Goal: Task Accomplishment & Management: Manage account settings

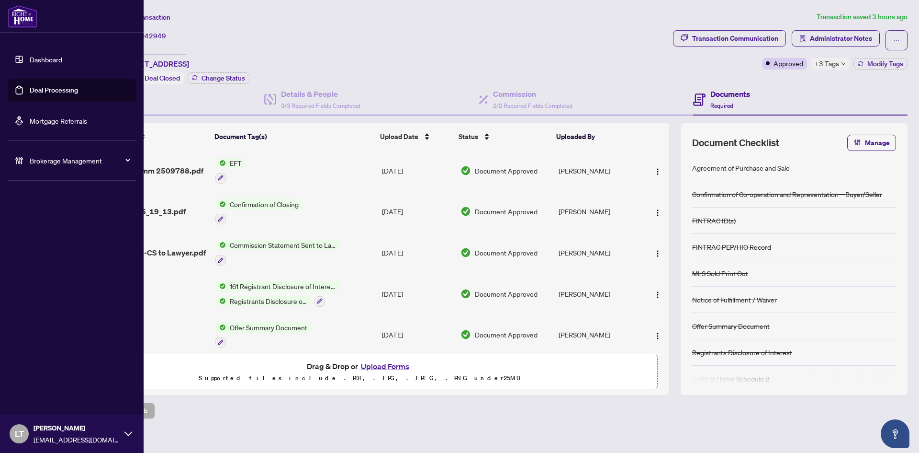
click at [16, 26] on img at bounding box center [23, 16] width 30 height 23
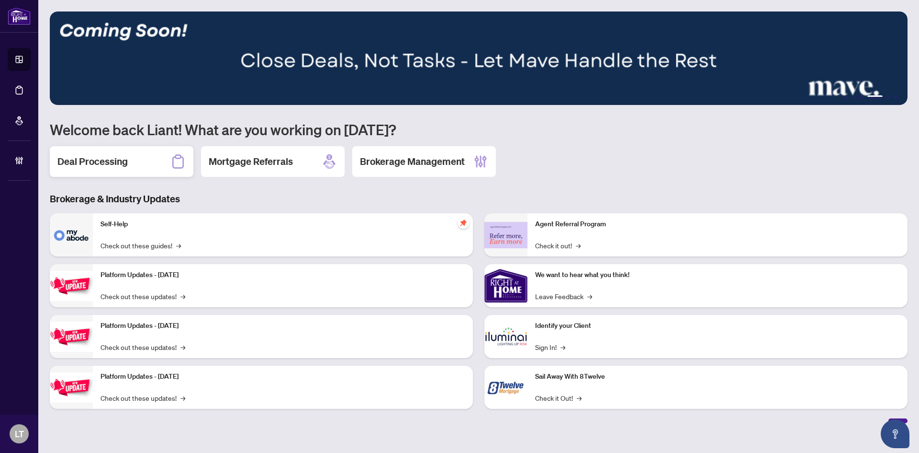
click at [107, 160] on h2 "Deal Processing" at bounding box center [92, 161] width 70 height 13
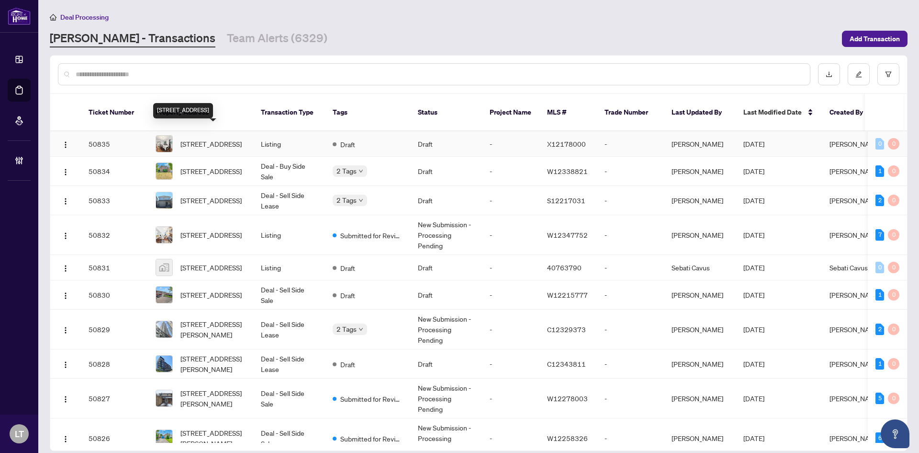
click at [215, 138] on span "[STREET_ADDRESS]" at bounding box center [211, 143] width 61 height 11
click at [201, 229] on span "[STREET_ADDRESS]" at bounding box center [211, 234] width 61 height 11
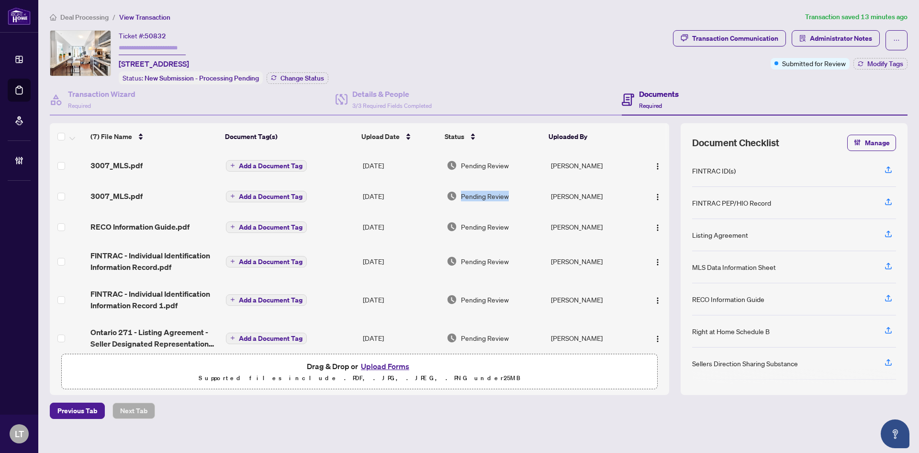
drag, startPoint x: 459, startPoint y: 195, endPoint x: 510, endPoint y: 196, distance: 51.2
click at [510, 196] on div "Pending Review" at bounding box center [495, 196] width 97 height 11
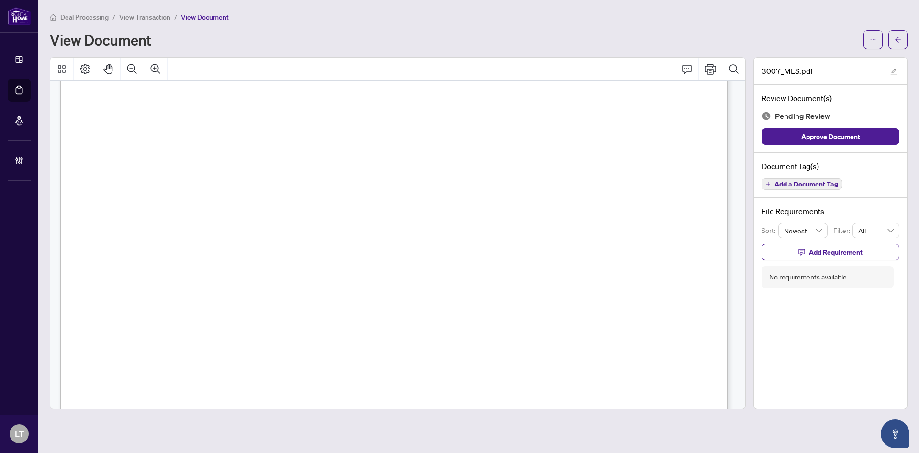
scroll to position [527, 0]
click at [898, 43] on icon "arrow-left" at bounding box center [898, 39] width 7 height 7
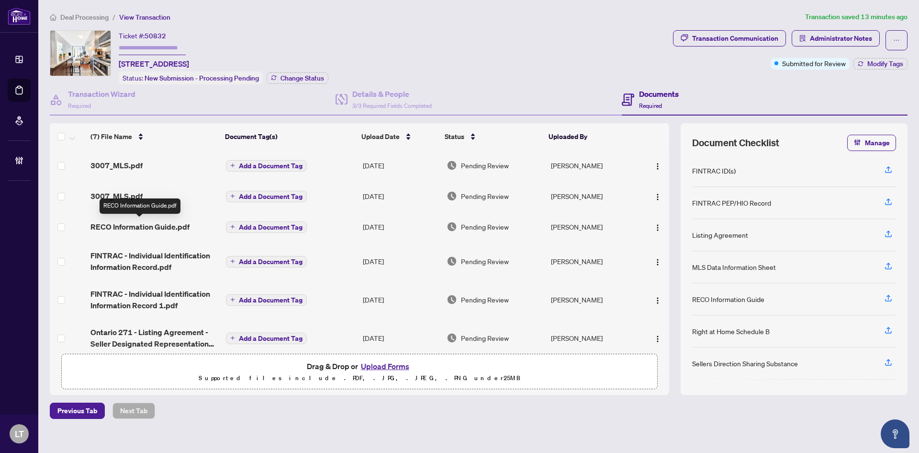
click at [154, 227] on span "RECO Information Guide.pdf" at bounding box center [140, 226] width 99 height 11
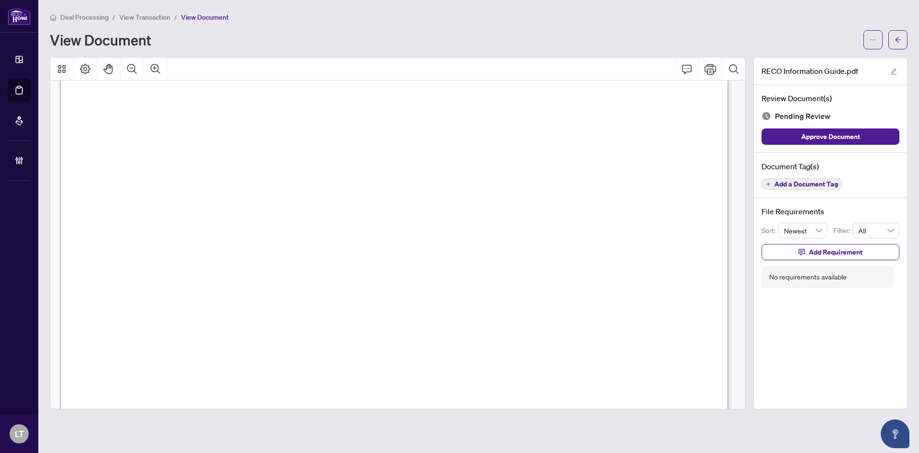
scroll to position [10777, 0]
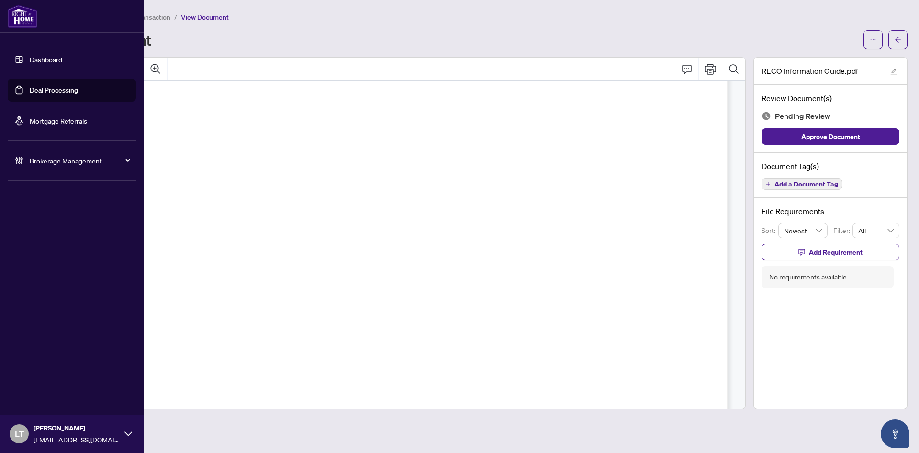
click at [14, 432] on span "LT" at bounding box center [19, 433] width 19 height 19
click at [45, 402] on span "Logout" at bounding box center [39, 396] width 22 height 15
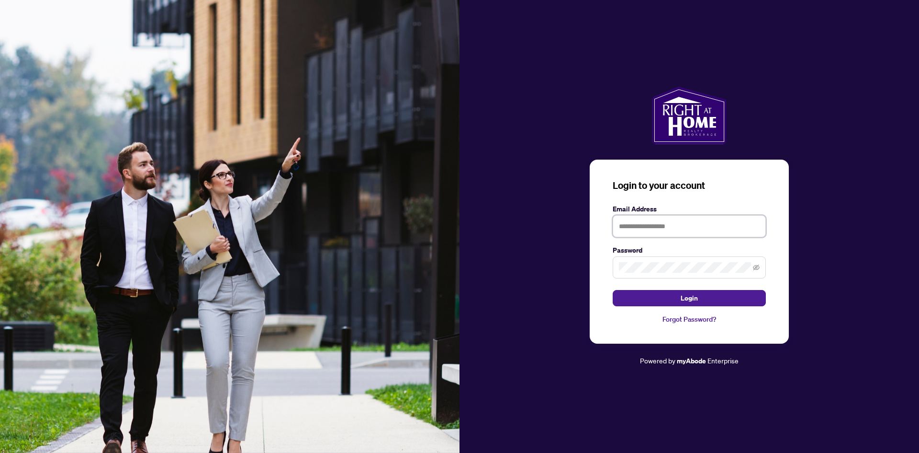
type input "**********"
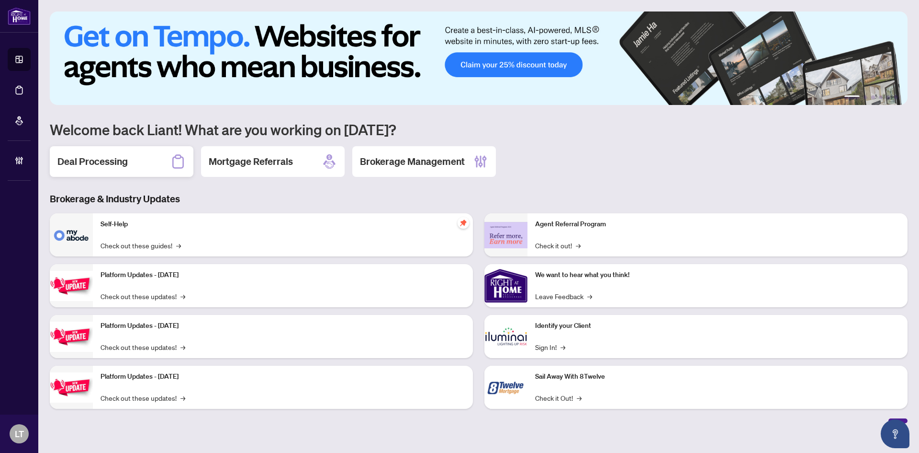
click at [101, 147] on div "Deal Processing" at bounding box center [122, 161] width 144 height 31
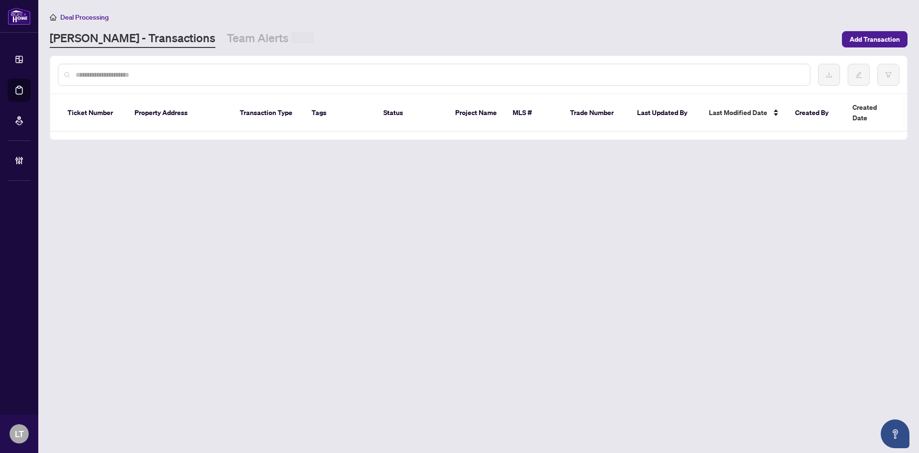
click at [120, 69] on input "text" at bounding box center [439, 74] width 727 height 11
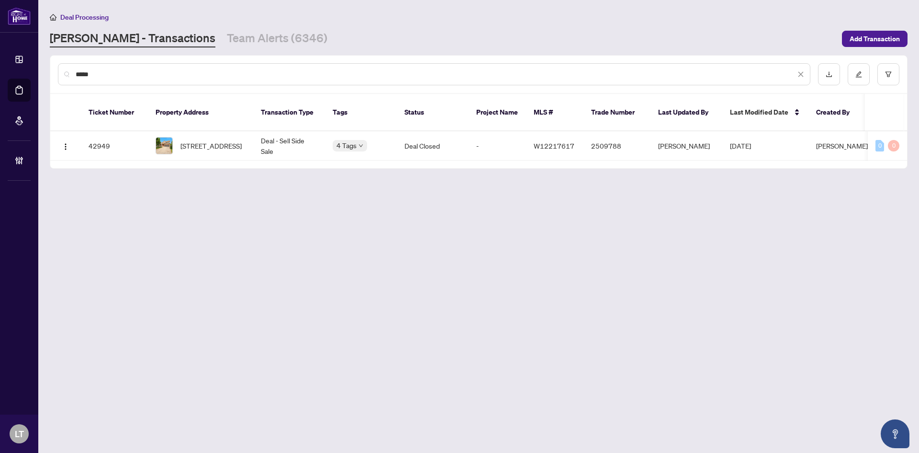
type input "*****"
click at [215, 115] on th "Property Address" at bounding box center [200, 112] width 105 height 37
click at [209, 140] on span "[STREET_ADDRESS]" at bounding box center [211, 145] width 61 height 11
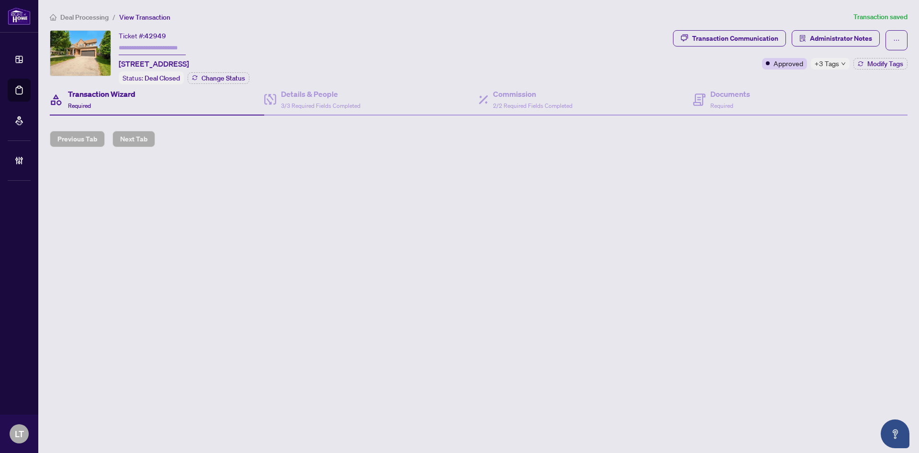
type input "*******"
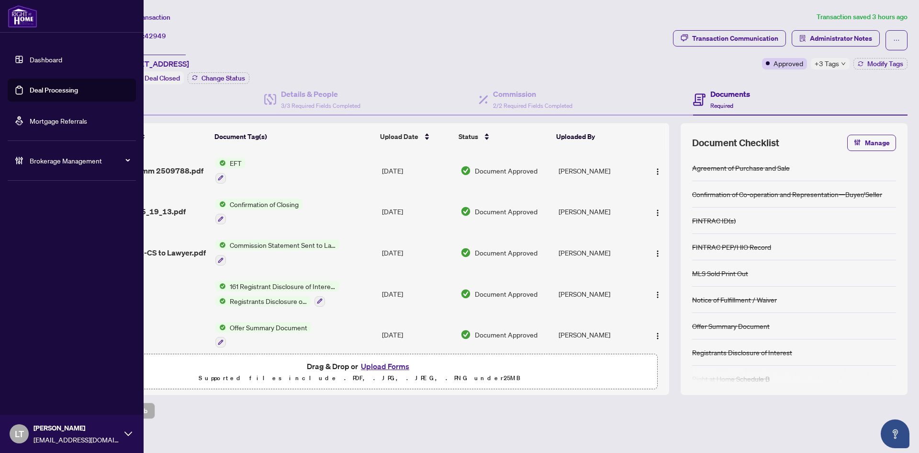
drag, startPoint x: 13, startPoint y: 59, endPoint x: 38, endPoint y: 58, distance: 24.4
click at [30, 59] on link "Dashboard" at bounding box center [46, 59] width 33 height 9
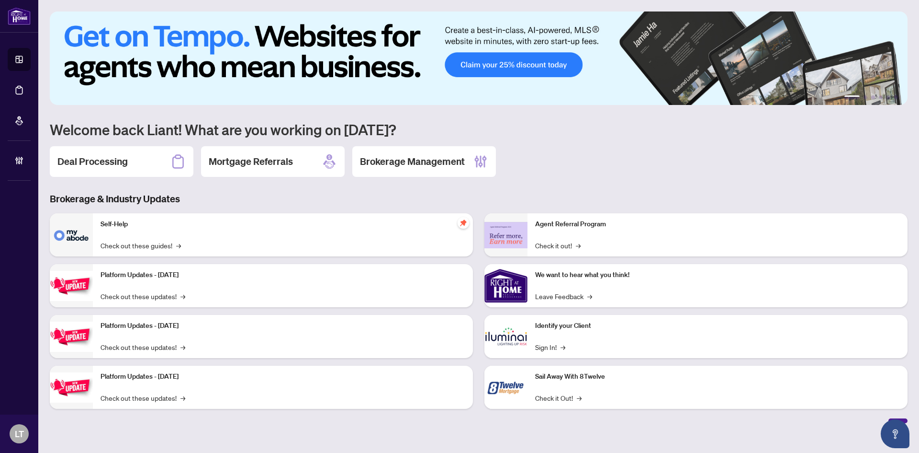
click at [396, 155] on h2 "Brokerage Management" at bounding box center [412, 161] width 105 height 13
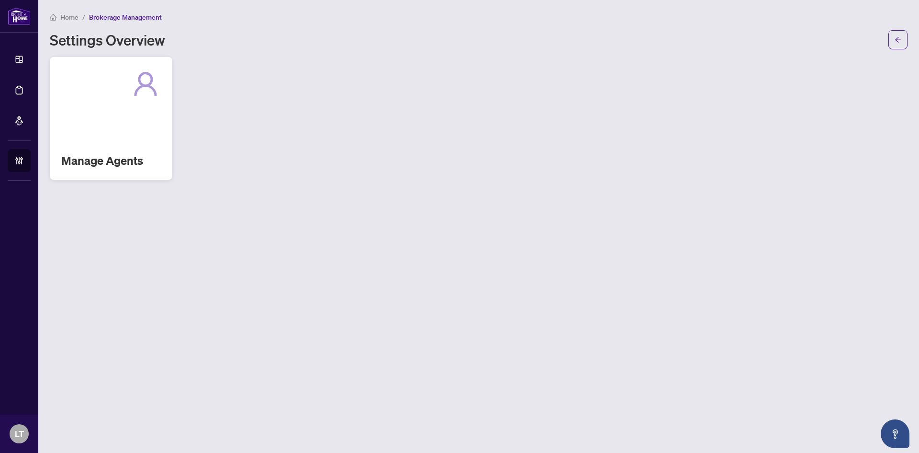
drag, startPoint x: 109, startPoint y: 105, endPoint x: 141, endPoint y: 108, distance: 32.2
click at [108, 105] on div "Manage Agents" at bounding box center [111, 118] width 123 height 123
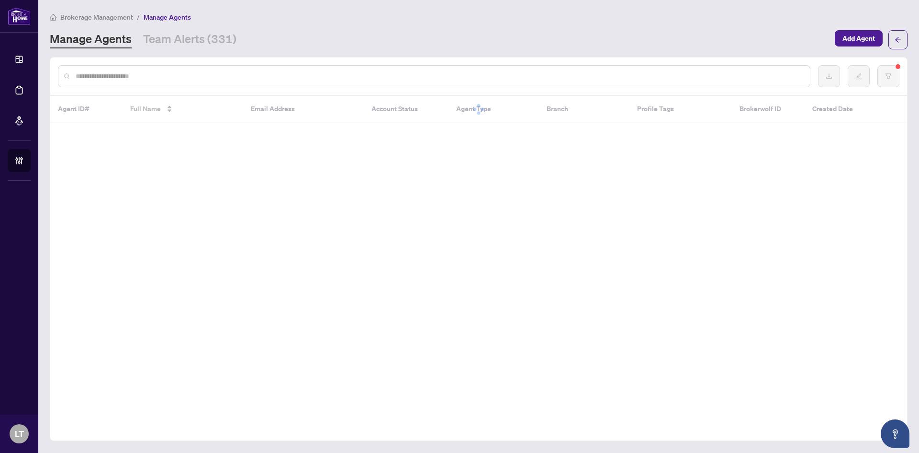
click at [176, 76] on input "text" at bounding box center [439, 76] width 727 height 11
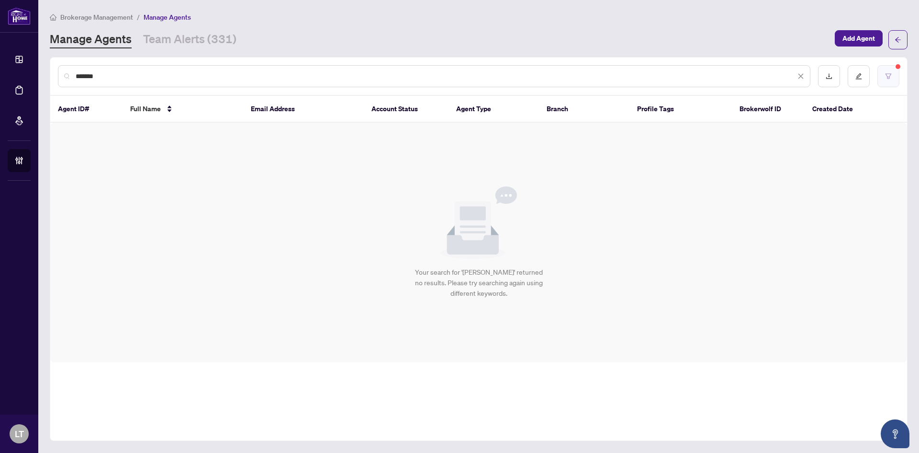
click at [888, 73] on icon "filter" at bounding box center [888, 76] width 7 height 7
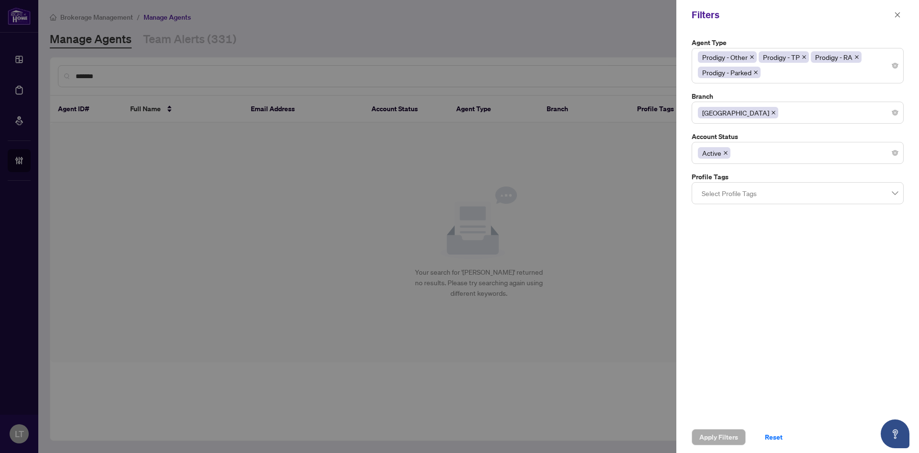
click at [726, 153] on icon "close" at bounding box center [726, 153] width 4 height 4
click at [756, 73] on icon "close" at bounding box center [756, 72] width 4 height 4
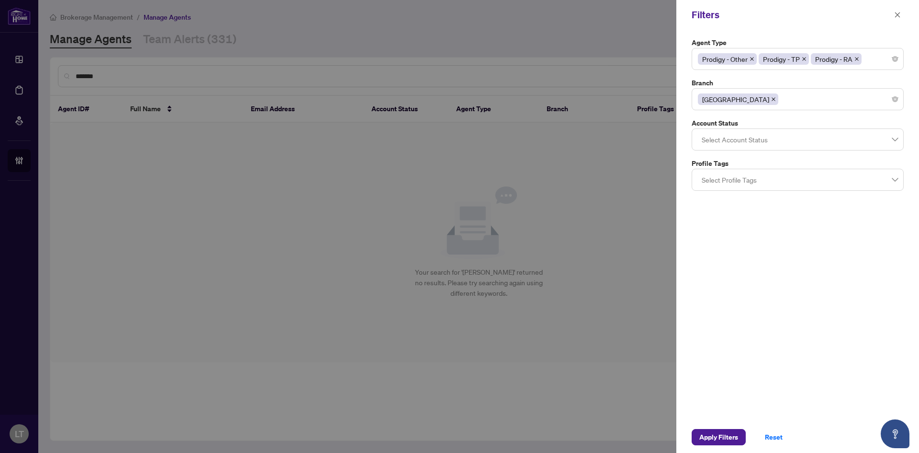
click at [754, 59] on icon "close" at bounding box center [752, 59] width 5 height 5
click at [795, 58] on icon "close" at bounding box center [796, 59] width 5 height 5
click at [745, 59] on icon "close" at bounding box center [743, 59] width 5 height 5
click at [631, 54] on div at bounding box center [459, 226] width 919 height 453
click at [699, 438] on button "Apply Filters" at bounding box center [719, 437] width 54 height 16
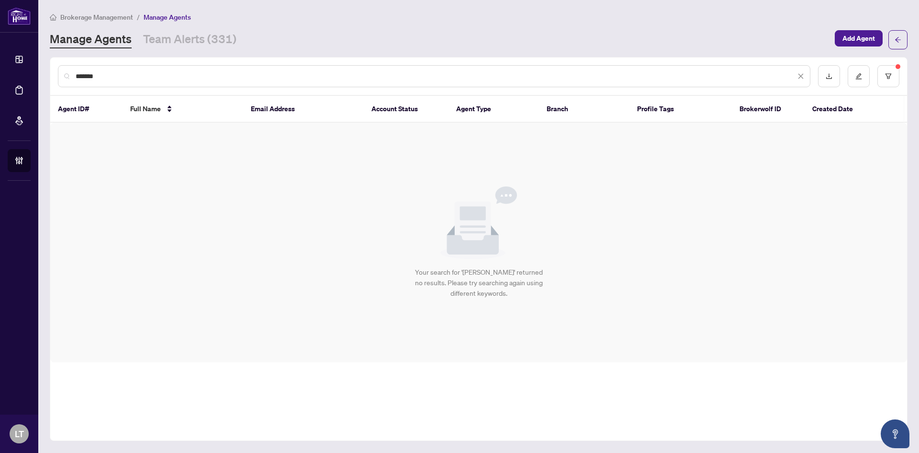
click at [161, 75] on input "*******" at bounding box center [436, 76] width 720 height 11
drag, startPoint x: 82, startPoint y: 73, endPoint x: 75, endPoint y: 73, distance: 7.2
click at [75, 73] on div "*******" at bounding box center [434, 76] width 753 height 22
paste input "**********"
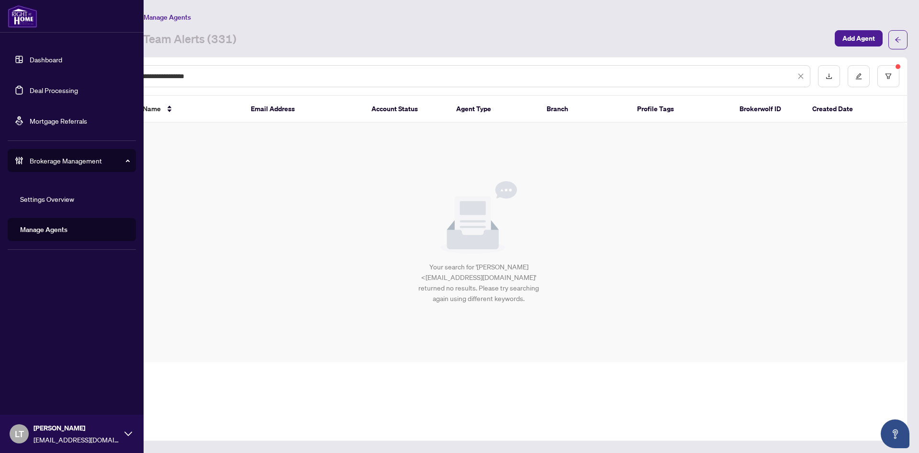
drag, startPoint x: 128, startPoint y: 77, endPoint x: 24, endPoint y: 74, distance: 104.4
click at [24, 74] on div "**********" at bounding box center [459, 226] width 919 height 453
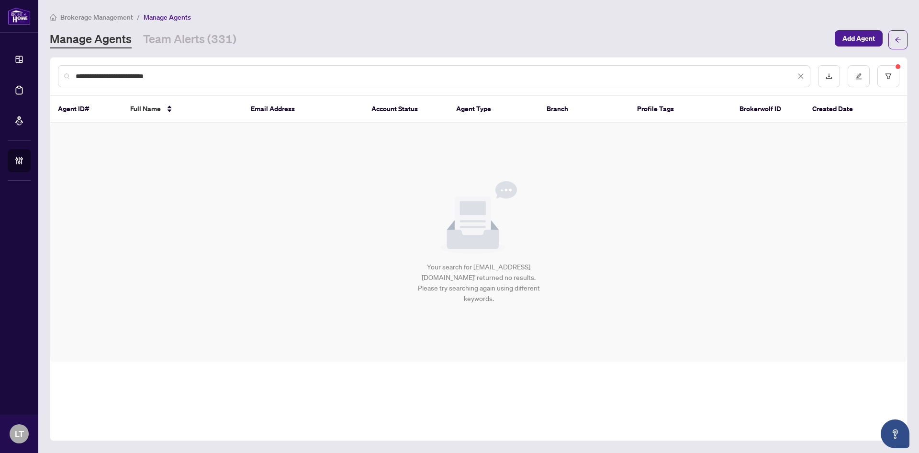
drag, startPoint x: 187, startPoint y: 79, endPoint x: 62, endPoint y: 75, distance: 124.6
click at [62, 75] on div "**********" at bounding box center [434, 76] width 753 height 22
drag, startPoint x: 88, startPoint y: 74, endPoint x: 82, endPoint y: 74, distance: 5.3
click at [82, 74] on input "******" at bounding box center [436, 76] width 720 height 11
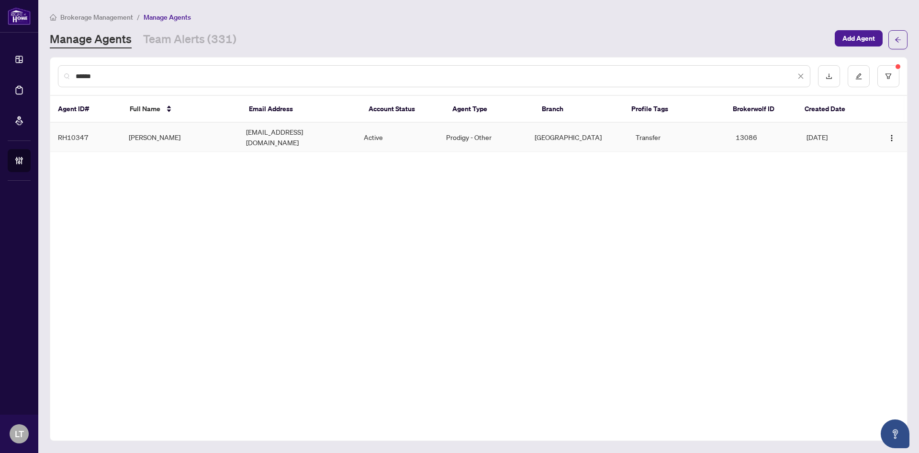
type input "******"
click at [259, 137] on td "max@maxhansen.ca" at bounding box center [297, 137] width 118 height 29
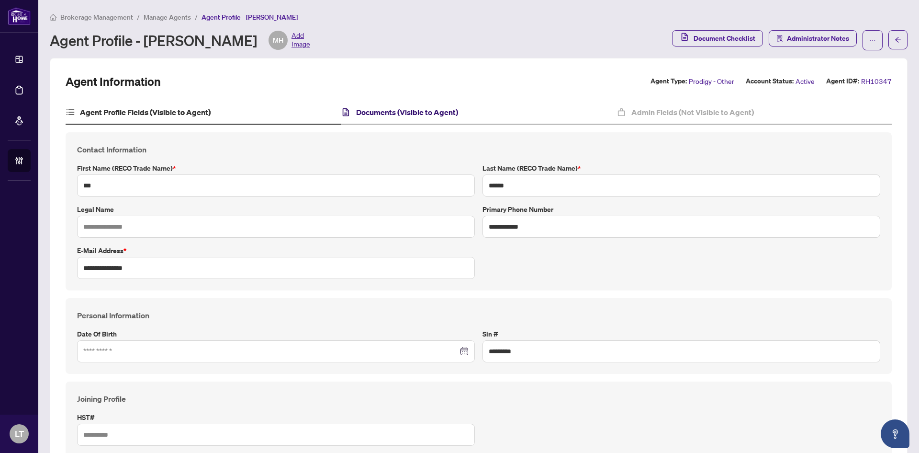
click at [343, 113] on icon at bounding box center [346, 112] width 6 height 8
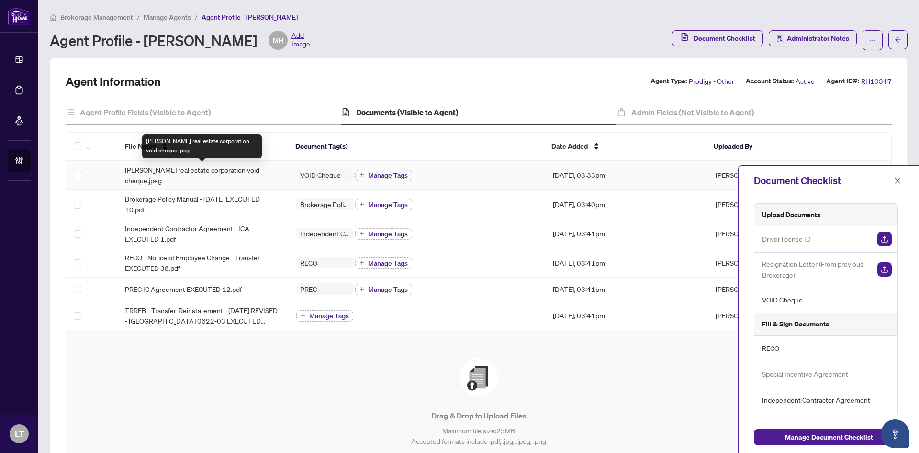
click at [214, 169] on span "Max Hansen real estate corporation void cheque.jpeg" at bounding box center [203, 174] width 156 height 21
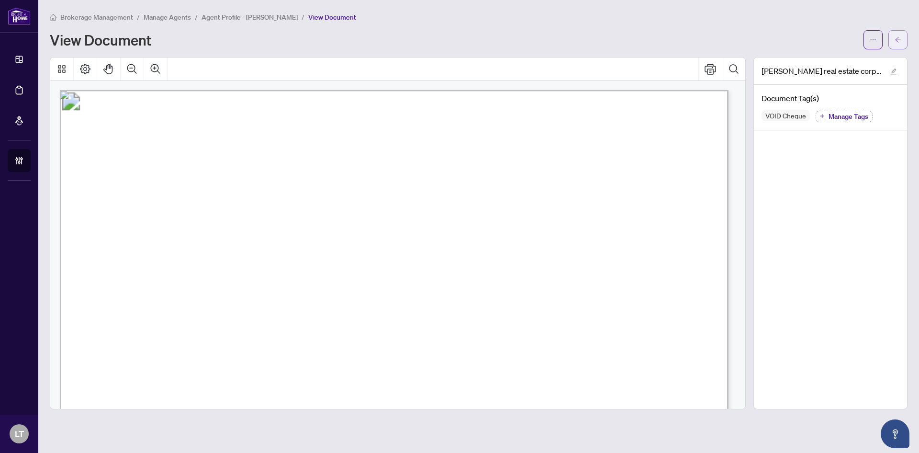
click at [897, 45] on span "button" at bounding box center [898, 39] width 7 height 15
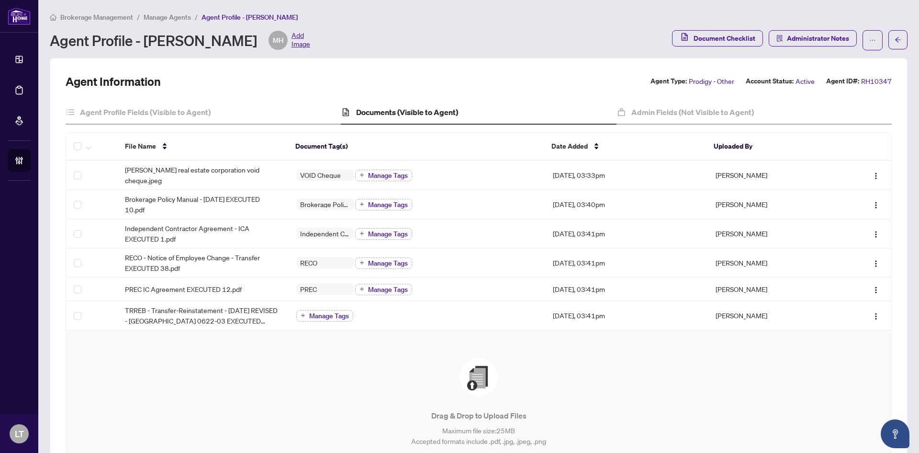
click at [78, 16] on span "Brokerage Management" at bounding box center [96, 17] width 73 height 9
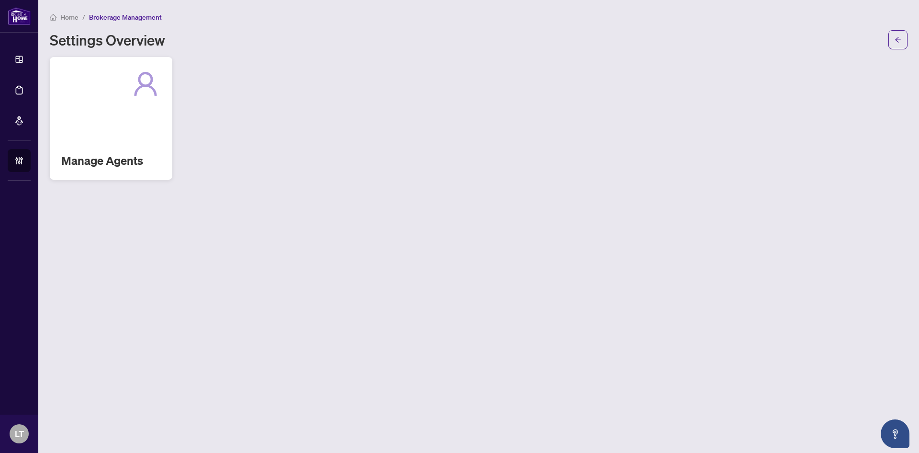
click at [96, 137] on div "Manage Agents" at bounding box center [111, 118] width 123 height 123
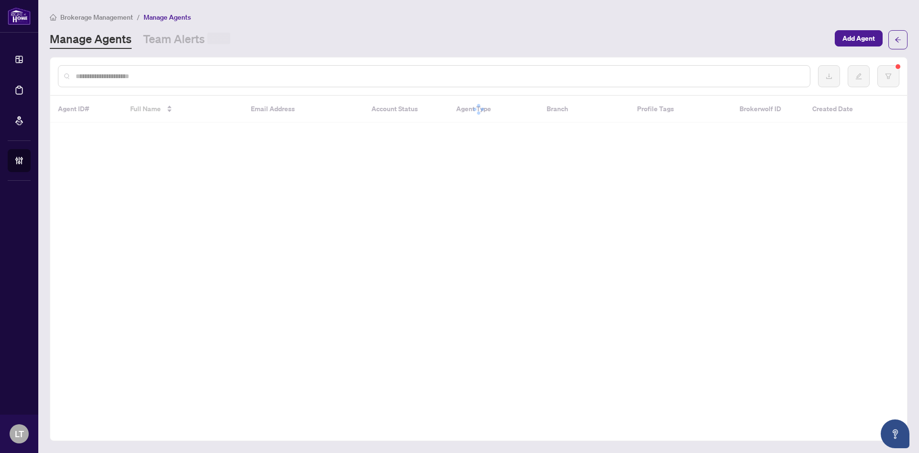
click at [75, 15] on span "Brokerage Management" at bounding box center [96, 17] width 73 height 9
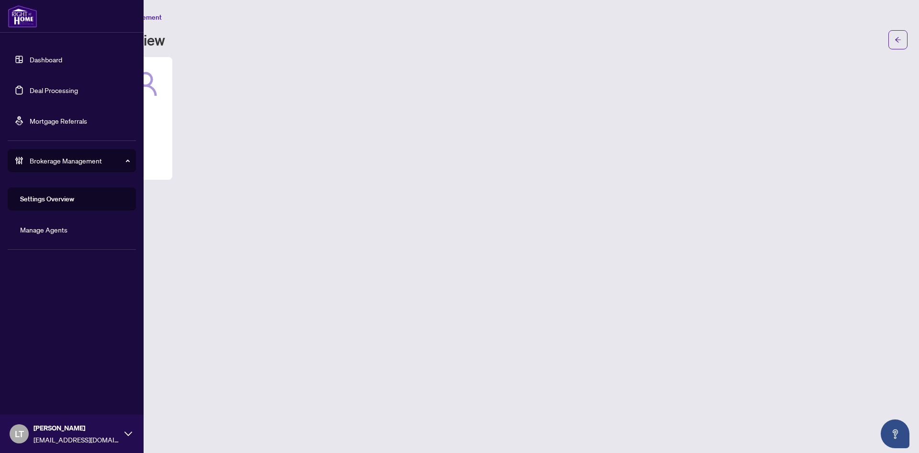
click at [30, 64] on link "Dashboard" at bounding box center [46, 59] width 33 height 9
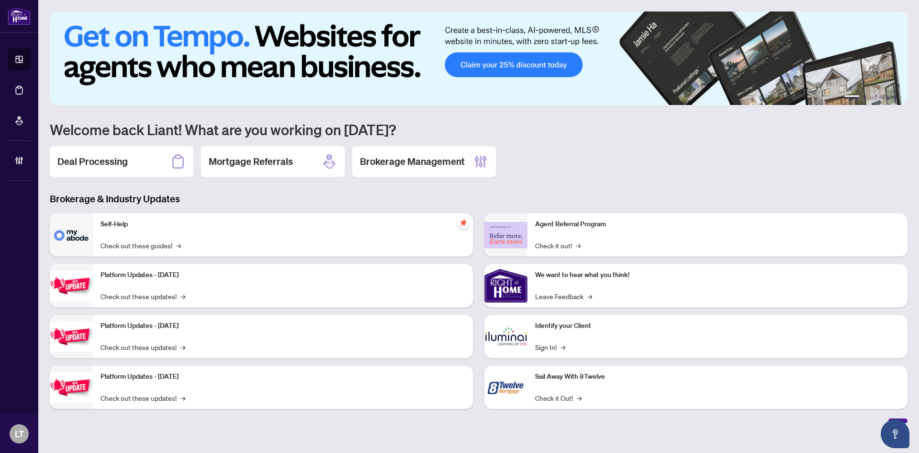
drag, startPoint x: 158, startPoint y: 161, endPoint x: 152, endPoint y: 161, distance: 5.7
click at [157, 161] on div "Deal Processing" at bounding box center [122, 161] width 144 height 31
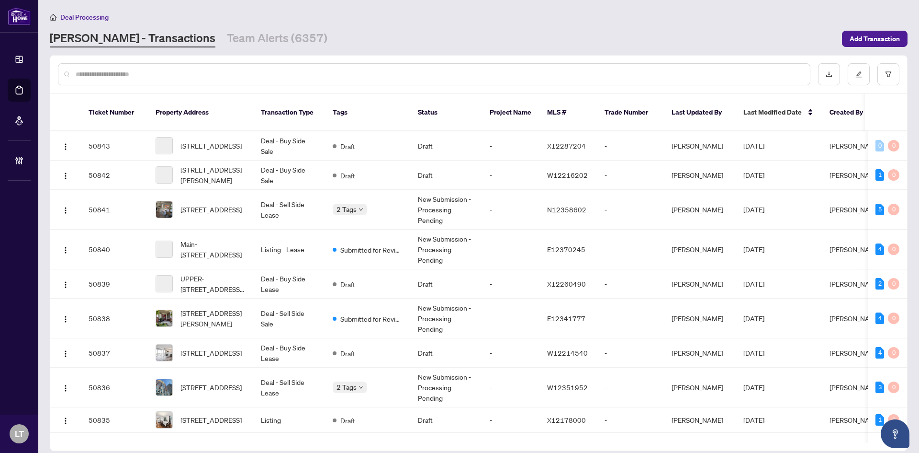
click at [121, 76] on input "text" at bounding box center [439, 74] width 727 height 11
paste input "**********"
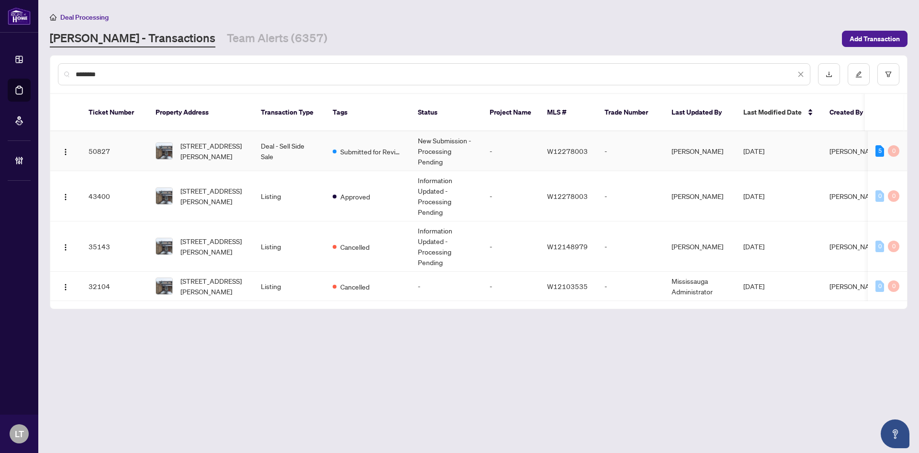
type input "********"
click at [299, 149] on td "Deal - Sell Side Sale" at bounding box center [289, 151] width 72 height 40
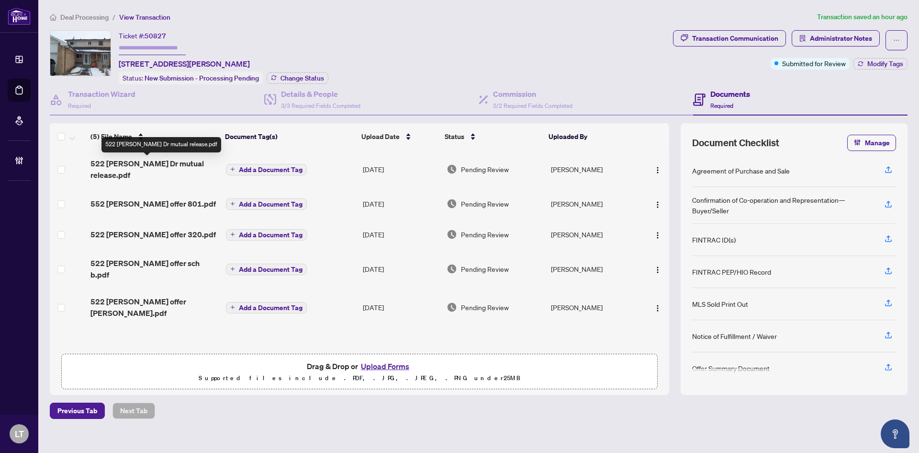
click at [173, 166] on span "522 Cavell Dr mutual release.pdf" at bounding box center [155, 169] width 128 height 23
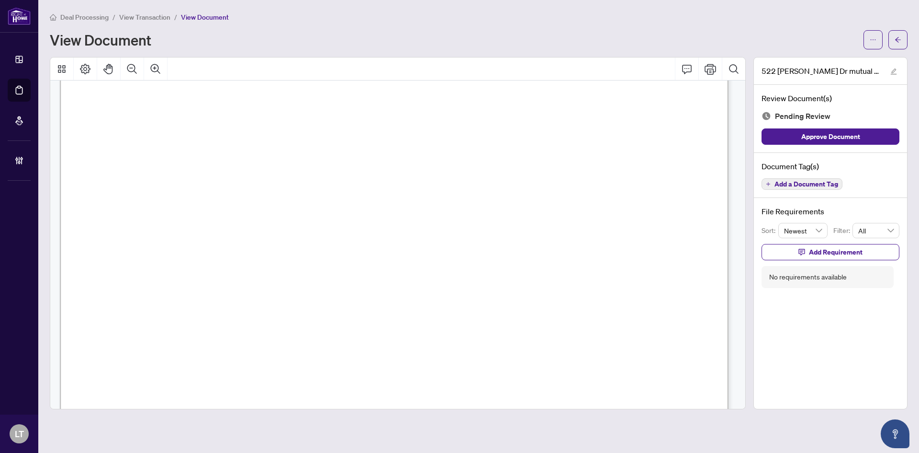
scroll to position [312, 0]
drag, startPoint x: 669, startPoint y: 90, endPoint x: 603, endPoint y: 90, distance: 66.1
click at [603, 90] on span "40,000.00" at bounding box center [633, 92] width 64 height 13
click at [665, 96] on span "40,000.00" at bounding box center [633, 92] width 64 height 13
drag, startPoint x: 679, startPoint y: 92, endPoint x: 601, endPoint y: 99, distance: 77.4
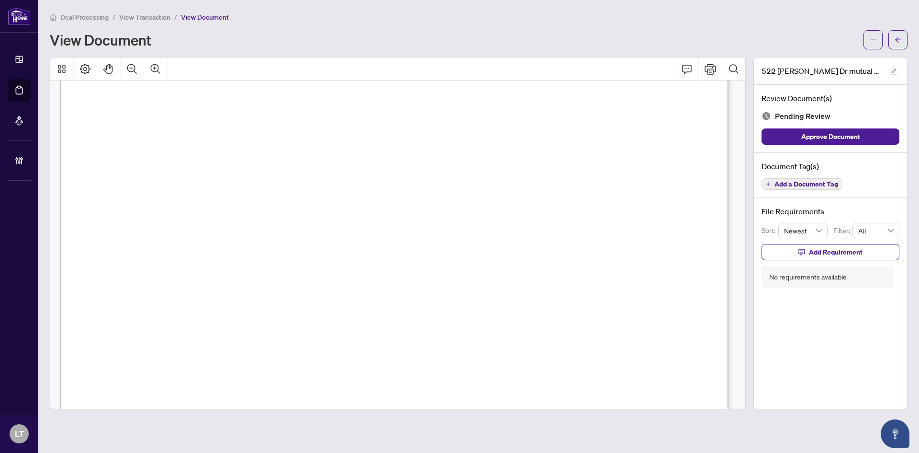
click at [284, 107] on span "No payment was made" at bounding box center [219, 113] width 132 height 13
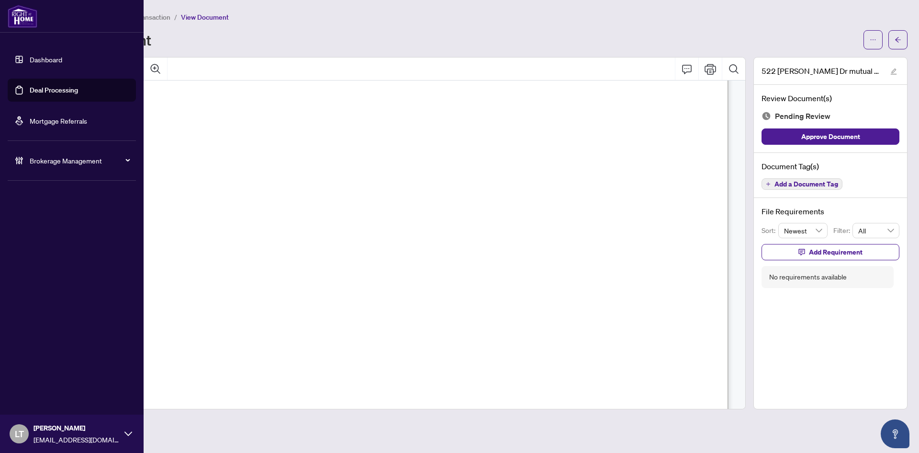
click at [39, 60] on link "Dashboard" at bounding box center [46, 59] width 33 height 9
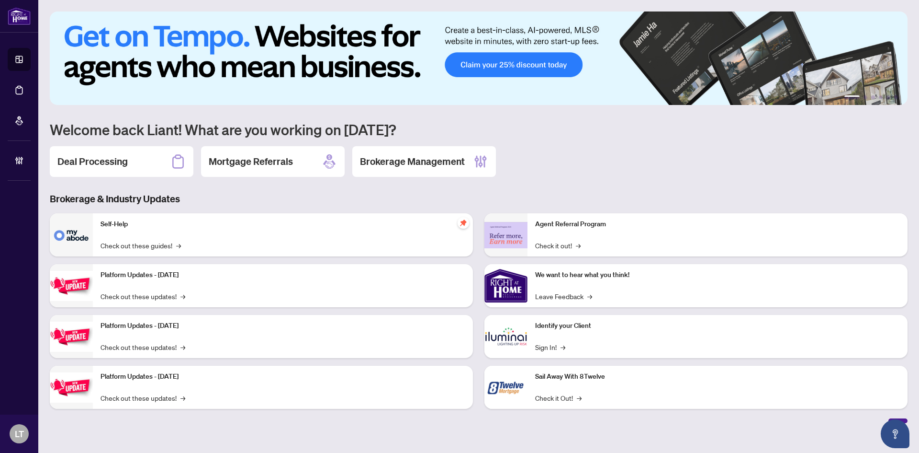
click at [101, 161] on h2 "Deal Processing" at bounding box center [92, 161] width 70 height 13
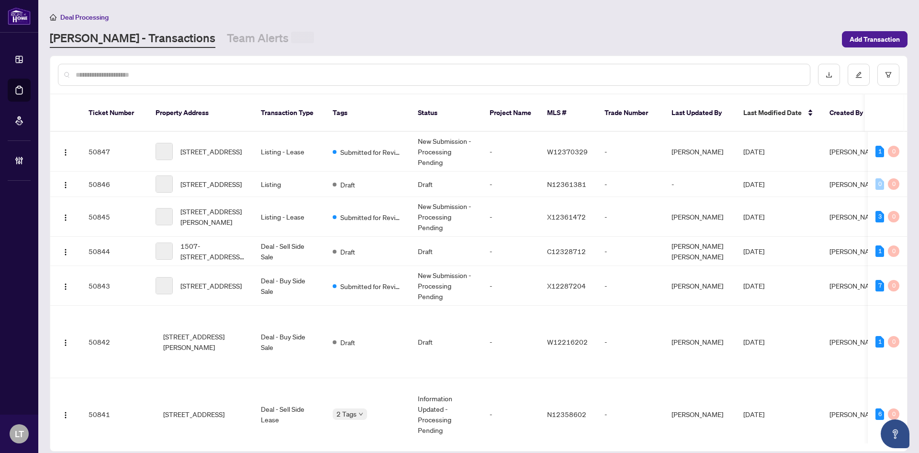
click at [114, 76] on input "text" at bounding box center [439, 74] width 727 height 11
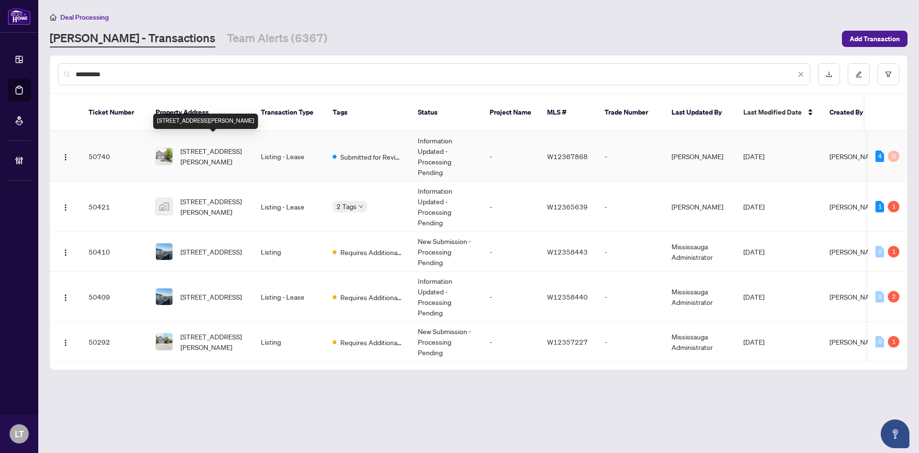
type input "**********"
click at [213, 158] on td "3-1551 Reeves Gate, Oakville, Ontario L6M 5C5, Canada" at bounding box center [200, 156] width 105 height 50
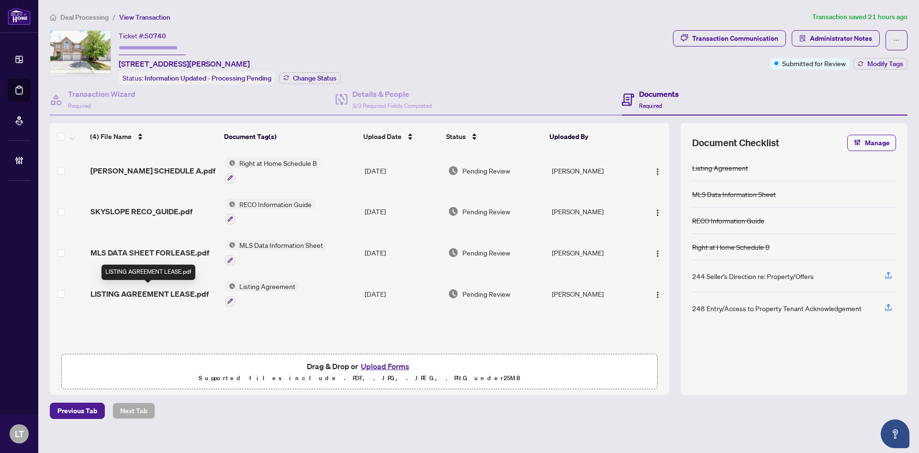
click at [148, 292] on span "LISTING AGREEMENT LEASE.pdf" at bounding box center [150, 293] width 118 height 11
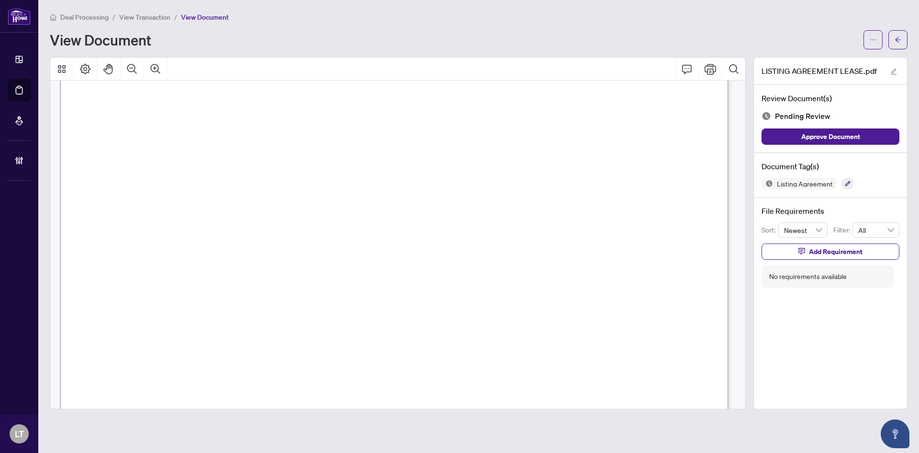
scroll to position [48, 0]
click at [907, 39] on button "button" at bounding box center [898, 39] width 19 height 19
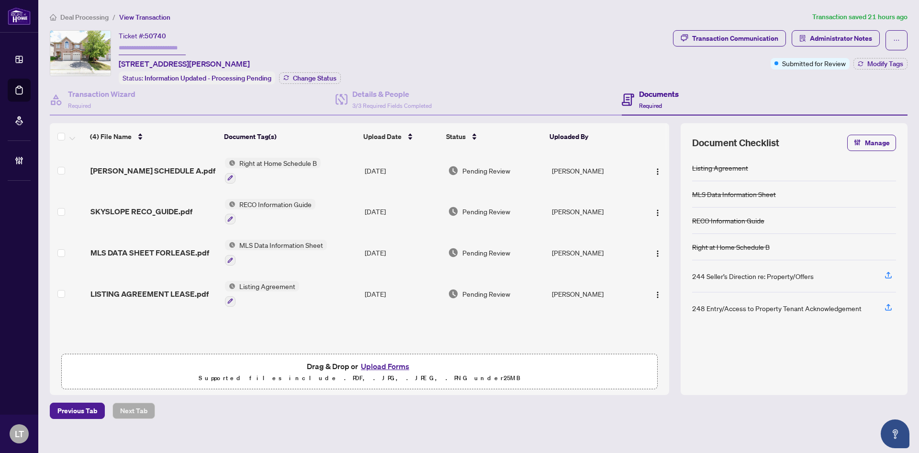
click at [72, 13] on span "Deal Processing" at bounding box center [84, 17] width 48 height 9
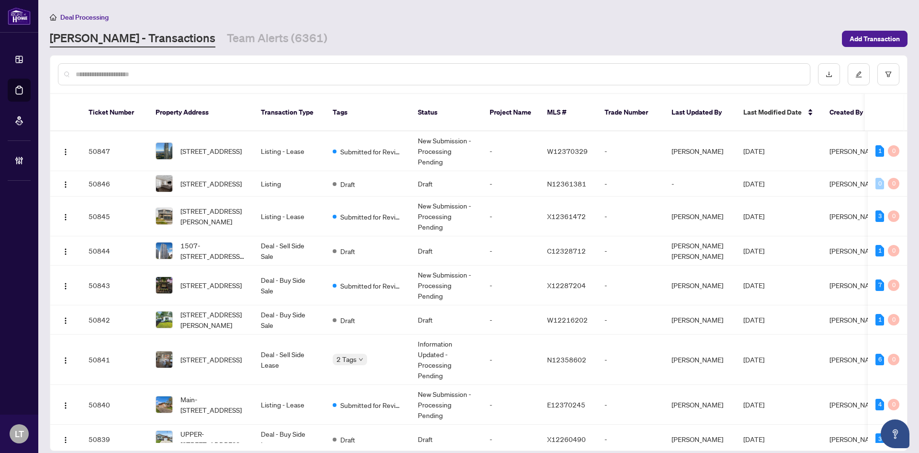
click at [168, 74] on input "text" at bounding box center [439, 74] width 727 height 11
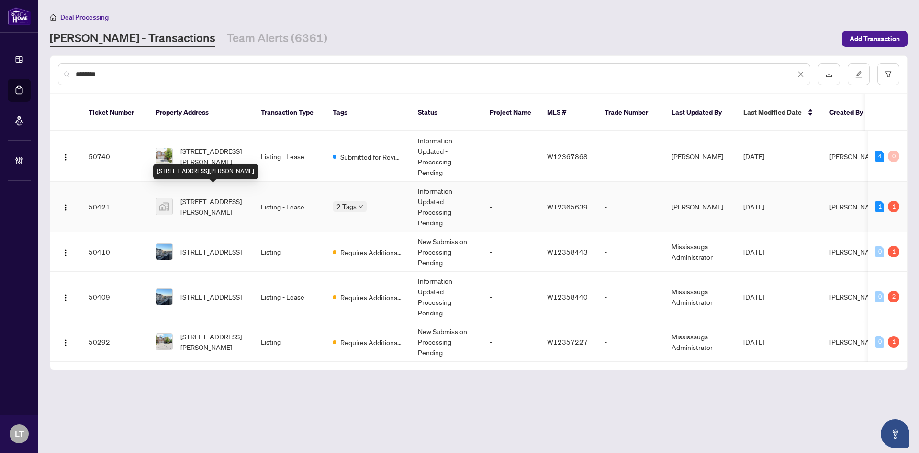
type input "********"
click at [228, 199] on span "3803-38 Annie Craig Dr unit 3803, Etobicoke, Toronto, Ontario M8V 0G9, Canada" at bounding box center [213, 206] width 65 height 21
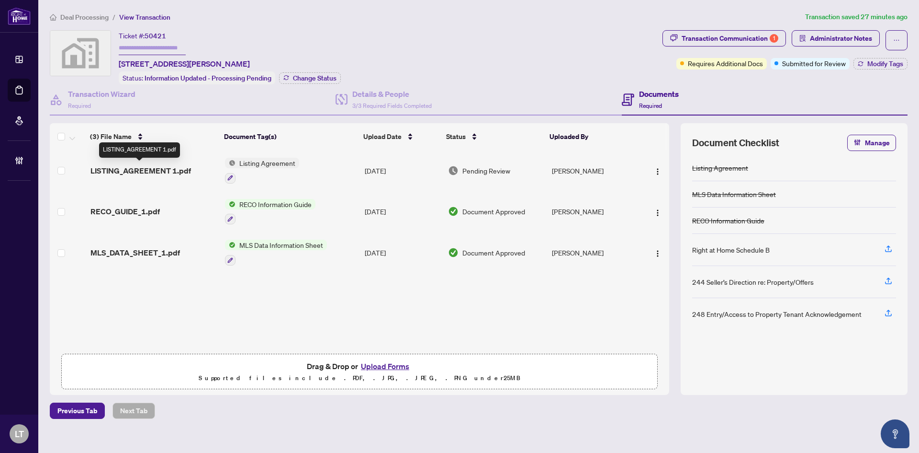
click at [180, 172] on span "LISTING_AGREEMENT 1.pdf" at bounding box center [141, 170] width 101 height 11
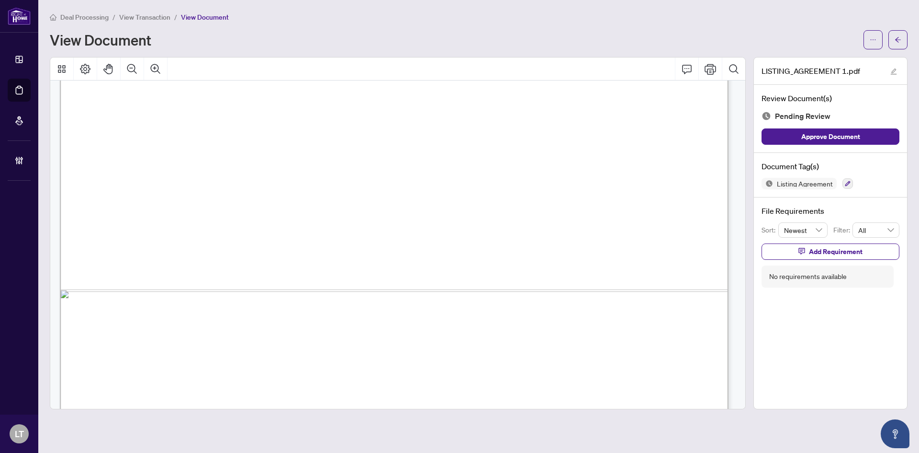
scroll to position [479, 0]
click at [895, 39] on button "button" at bounding box center [898, 39] width 19 height 19
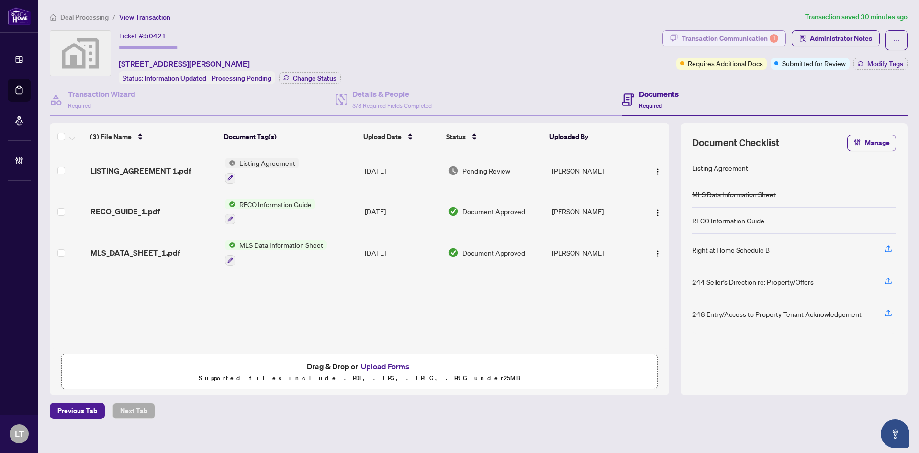
click at [733, 37] on div "Transaction Communication 1" at bounding box center [730, 38] width 97 height 15
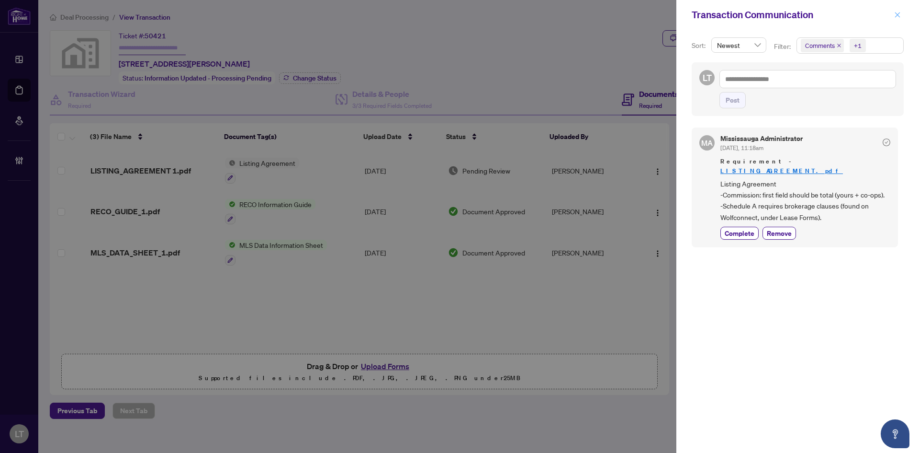
click at [900, 18] on icon "close" at bounding box center [898, 14] width 7 height 7
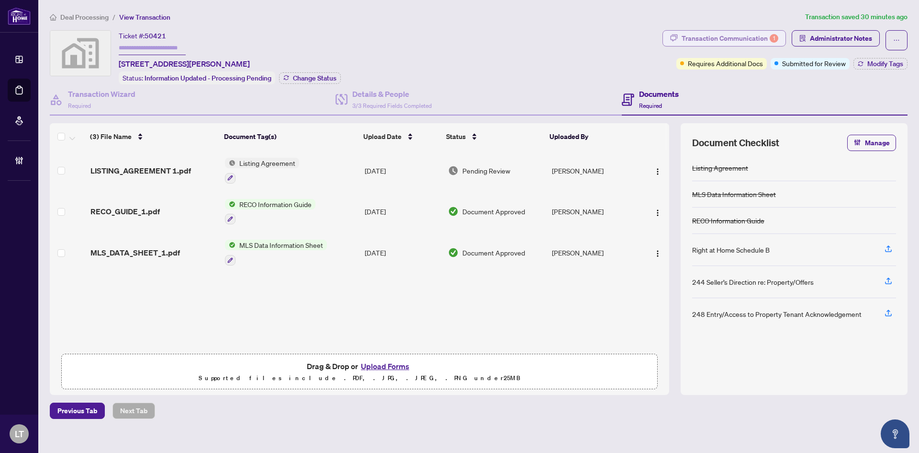
click at [745, 36] on div "Transaction Communication 1" at bounding box center [730, 38] width 97 height 15
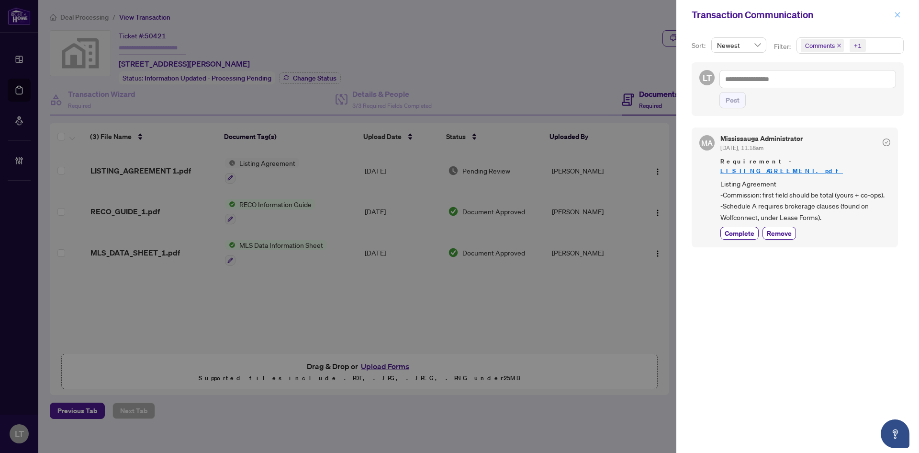
click at [898, 18] on icon "close" at bounding box center [898, 14] width 7 height 7
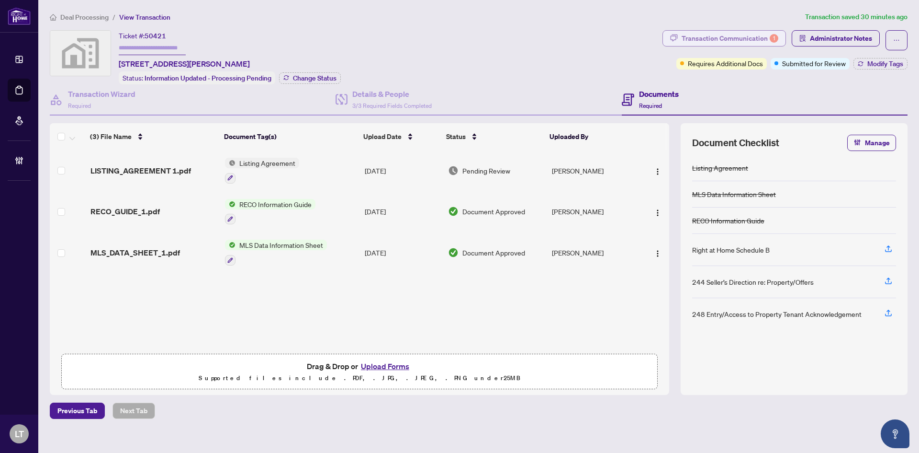
click at [732, 35] on div "Transaction Communication 1" at bounding box center [730, 38] width 97 height 15
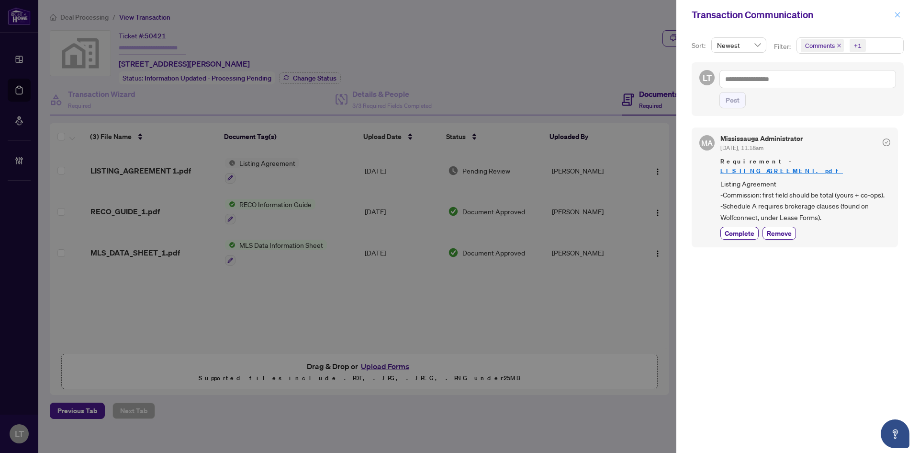
click at [896, 19] on span "button" at bounding box center [898, 14] width 7 height 15
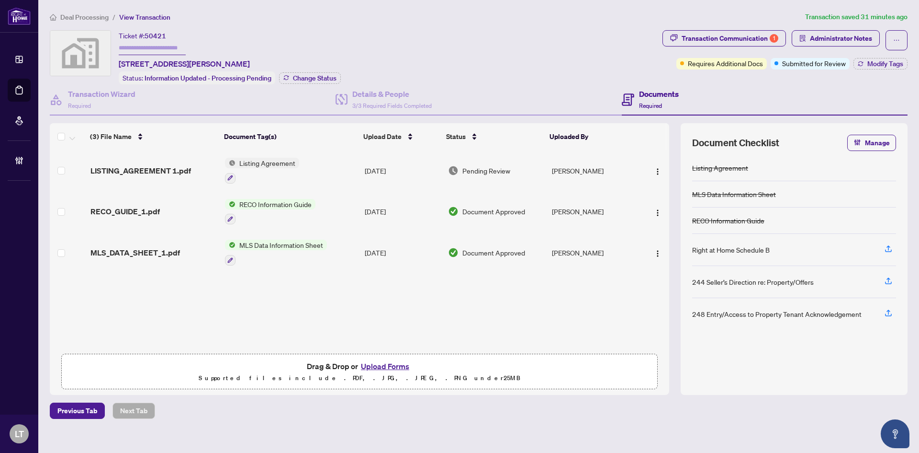
click at [159, 35] on span "50421" at bounding box center [156, 36] width 22 height 9
click at [159, 34] on span "50421" at bounding box center [156, 36] width 22 height 9
drag, startPoint x: 160, startPoint y: 33, endPoint x: 145, endPoint y: 37, distance: 15.8
click at [145, 37] on div "Ticket #: 50421" at bounding box center [142, 35] width 47 height 11
drag, startPoint x: 167, startPoint y: 34, endPoint x: 147, endPoint y: 34, distance: 19.6
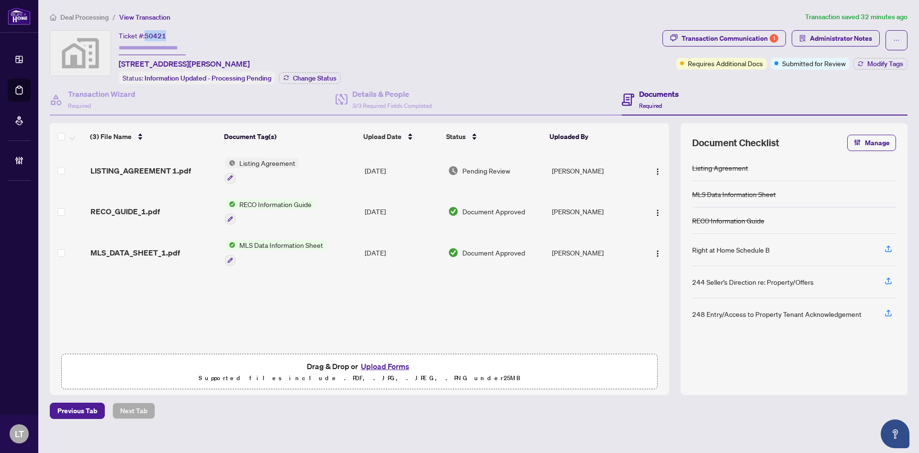
click at [147, 34] on div "Ticket #: 50421 3803-38 Annie Craig Dr unit 3803, Etobicoke, Toronto, Ontario M…" at bounding box center [184, 49] width 131 height 39
copy span "50421"
click at [765, 39] on div "Transaction Communication 1" at bounding box center [730, 38] width 97 height 15
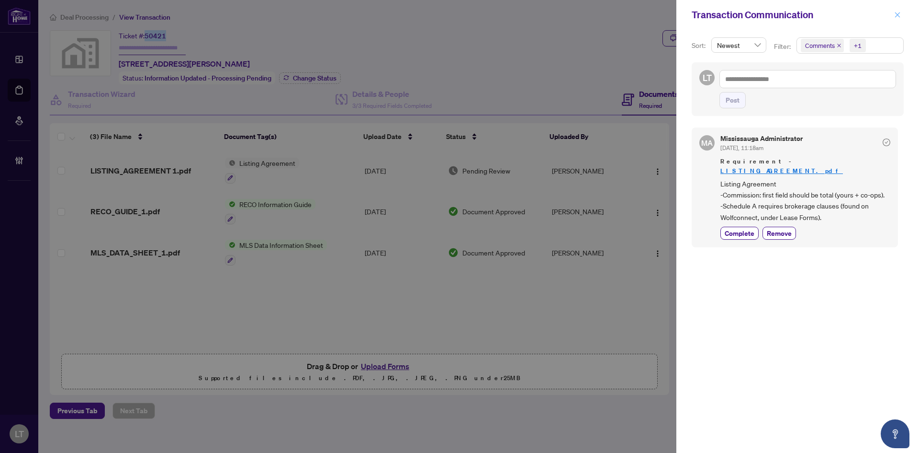
click at [898, 17] on icon "close" at bounding box center [898, 14] width 7 height 7
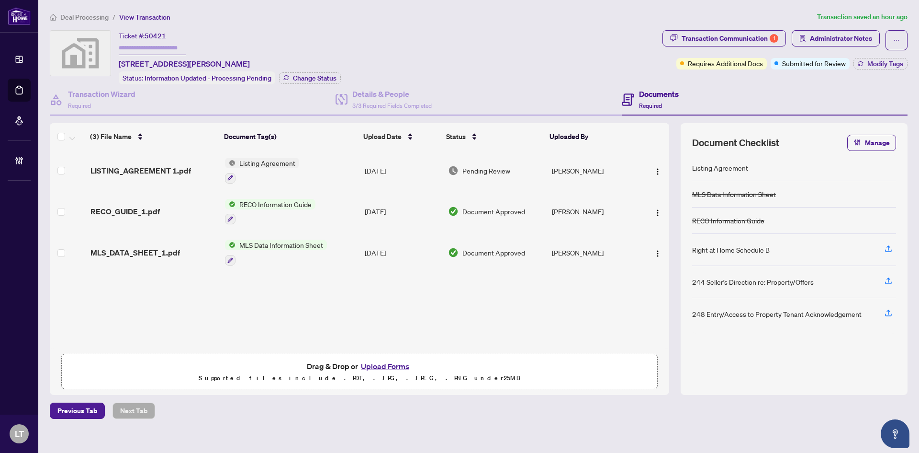
click at [94, 22] on div "Deal Processing / View Transaction Transaction saved an hour ago Ticket #: 5042…" at bounding box center [479, 214] width 866 height 407
click at [93, 14] on span "Deal Processing" at bounding box center [84, 17] width 48 height 9
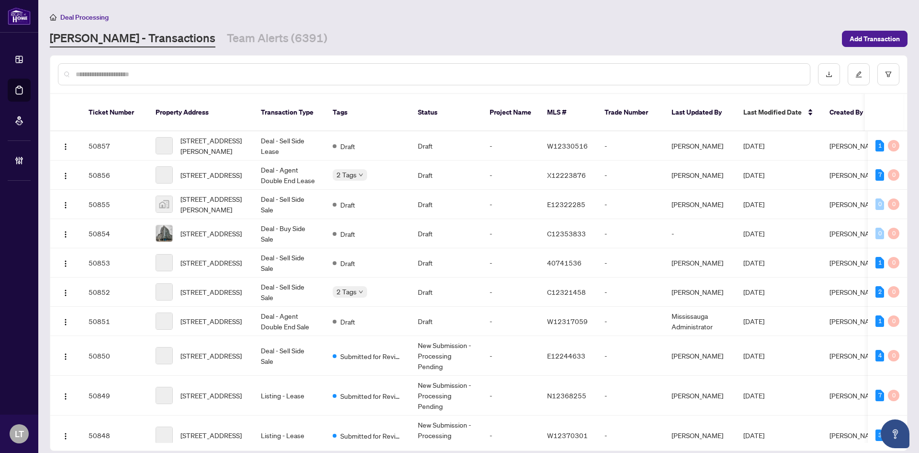
click at [102, 72] on input "text" at bounding box center [439, 74] width 727 height 11
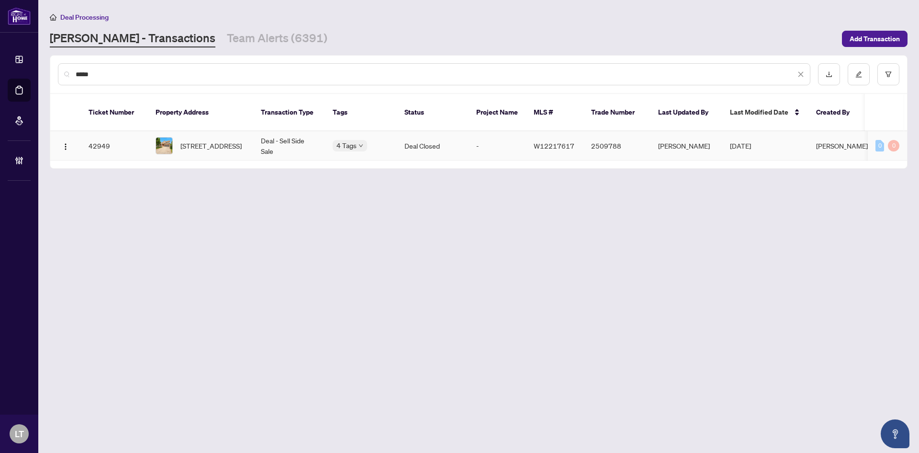
type input "*****"
click at [198, 140] on span "[STREET_ADDRESS]" at bounding box center [211, 145] width 61 height 11
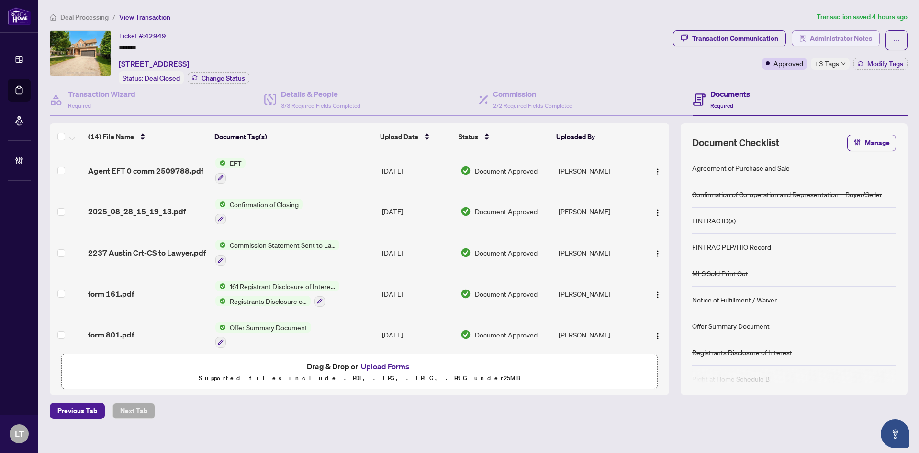
click at [855, 35] on span "Administrator Notes" at bounding box center [841, 38] width 62 height 15
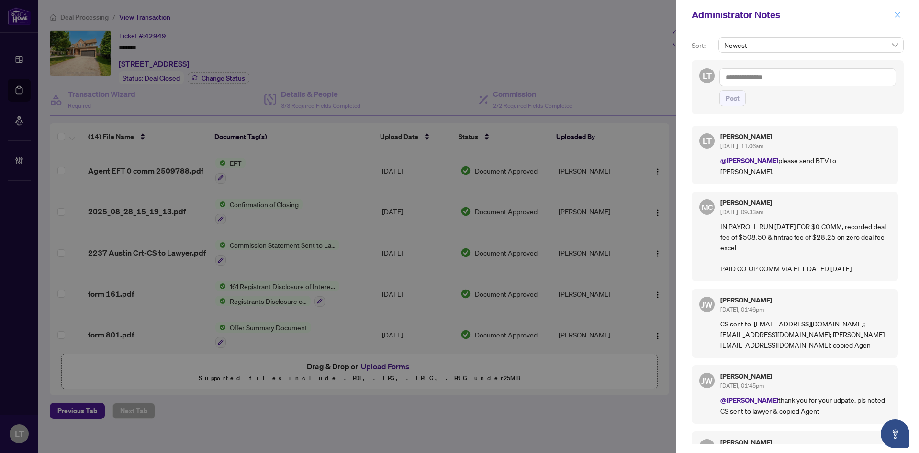
click at [896, 14] on icon "close" at bounding box center [898, 14] width 7 height 7
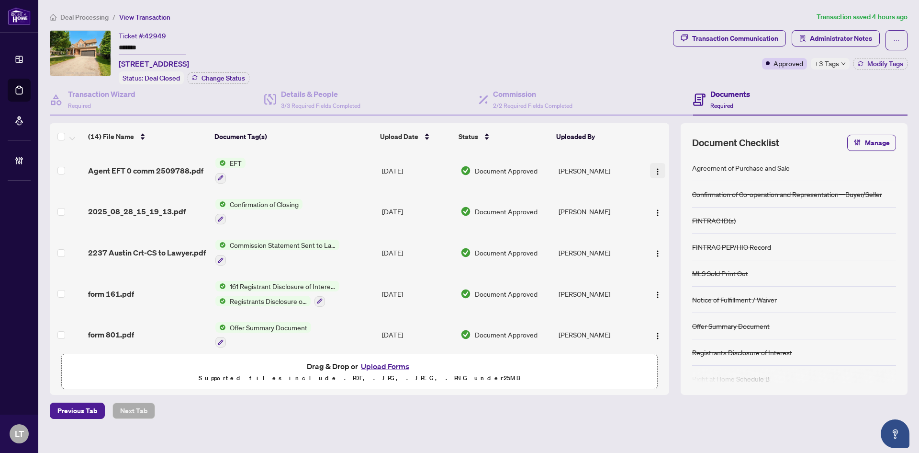
click at [659, 168] on button "button" at bounding box center [657, 170] width 15 height 15
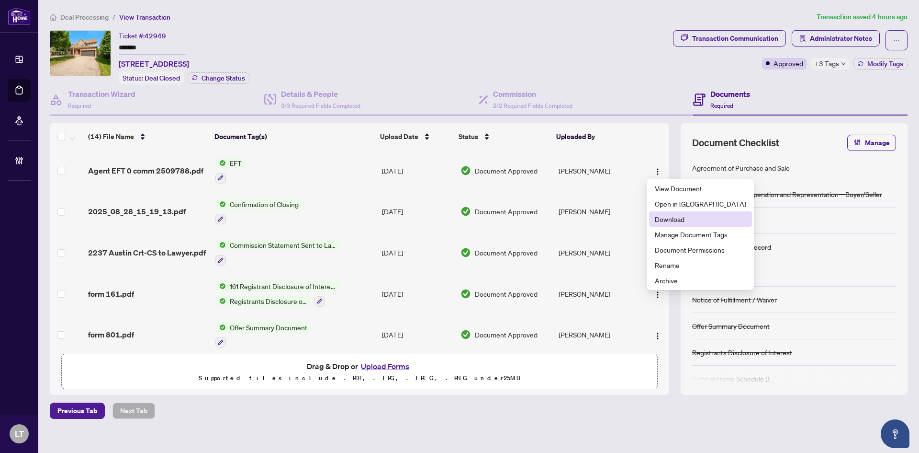
click at [660, 223] on span "Download" at bounding box center [700, 219] width 91 height 11
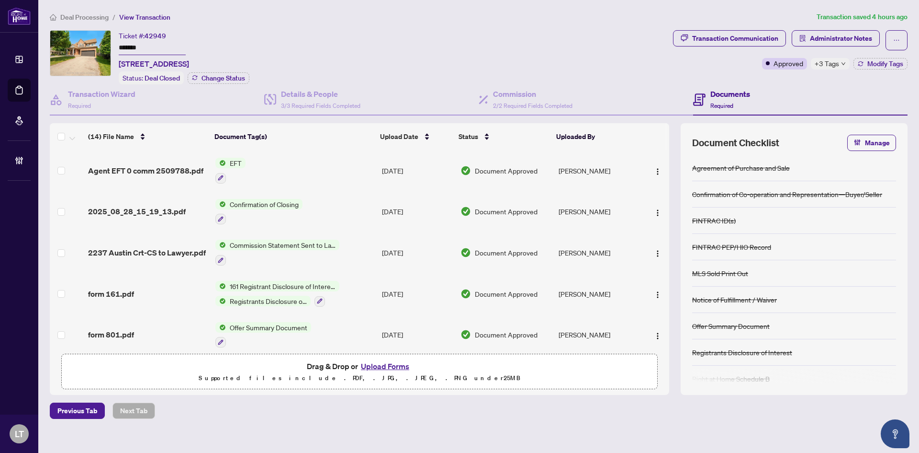
click at [243, 204] on span "Confirmation of Closing" at bounding box center [264, 204] width 77 height 11
click at [650, 214] on button "button" at bounding box center [657, 211] width 15 height 15
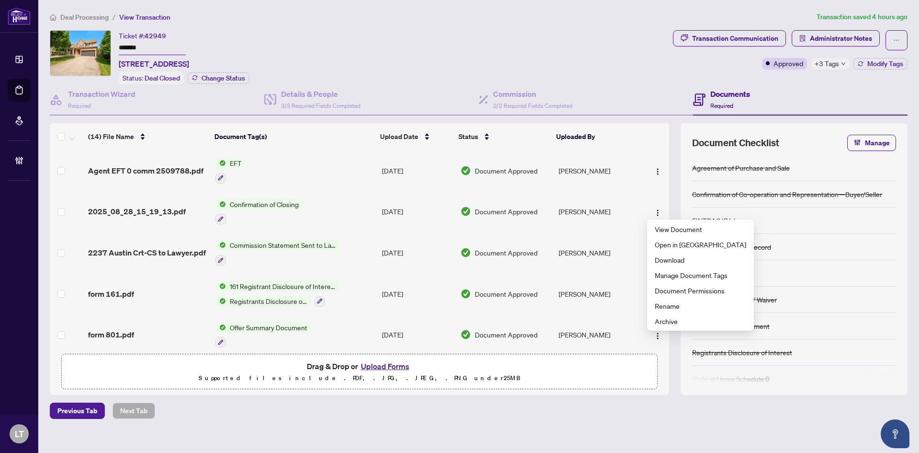
drag, startPoint x: 78, startPoint y: 15, endPoint x: 133, endPoint y: 48, distance: 63.8
click at [78, 15] on span "Deal Processing" at bounding box center [84, 17] width 48 height 9
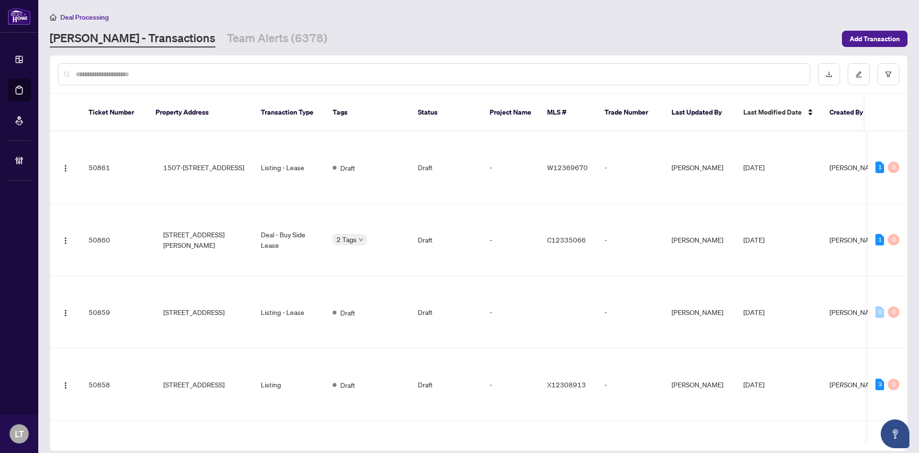
click at [119, 68] on div at bounding box center [434, 74] width 753 height 22
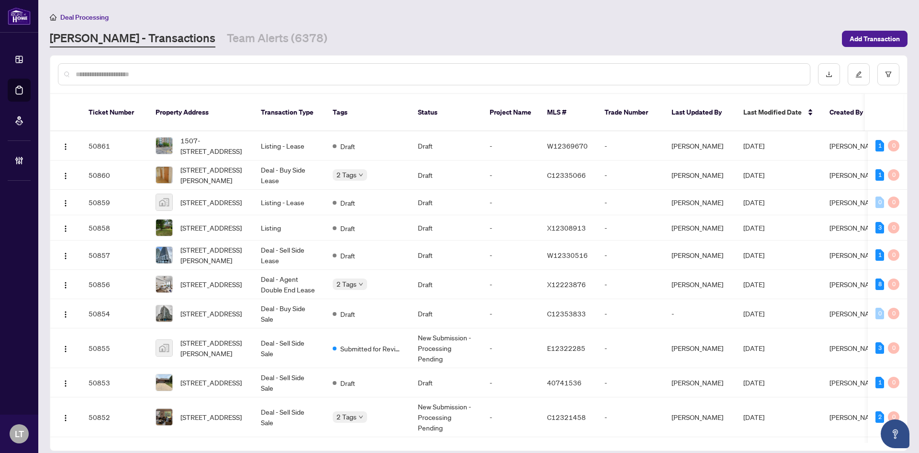
click at [113, 74] on input "text" at bounding box center [439, 74] width 727 height 11
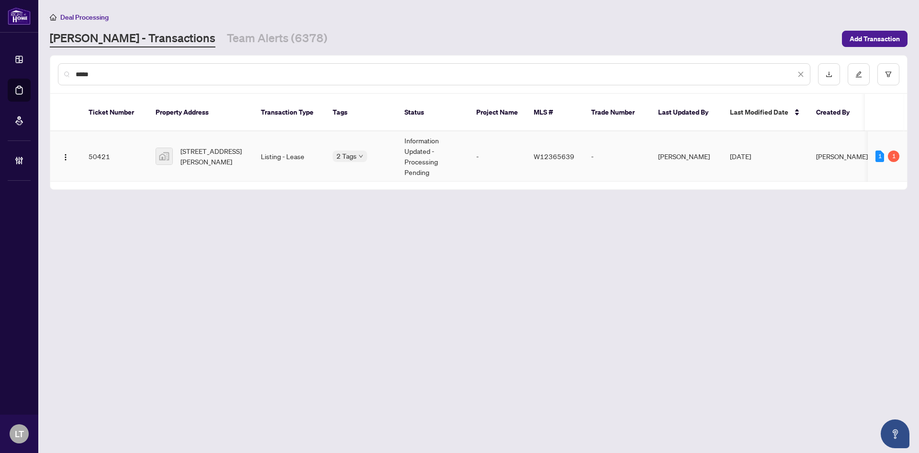
type input "*****"
click at [219, 146] on span "3803-38 Annie Craig Dr unit 3803, Etobicoke, Toronto, Ontario M8V 0G9, Canada" at bounding box center [213, 156] width 65 height 21
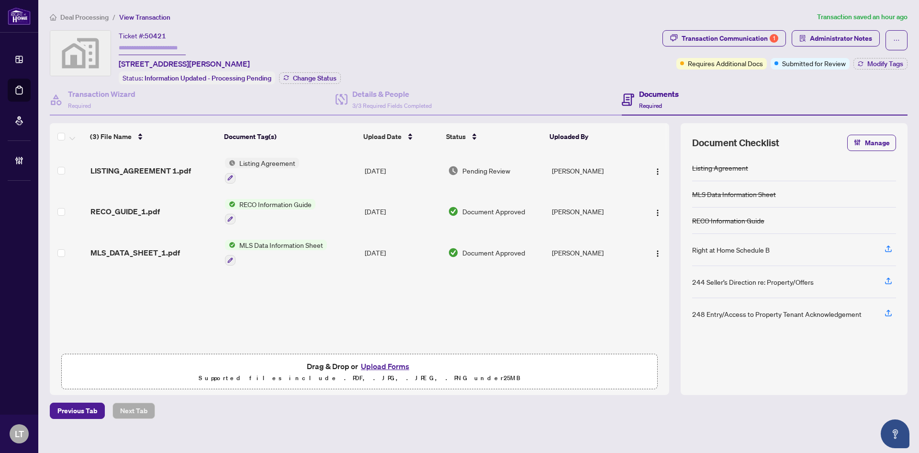
click at [125, 165] on span "LISTING_AGREEMENT 1.pdf" at bounding box center [141, 170] width 101 height 11
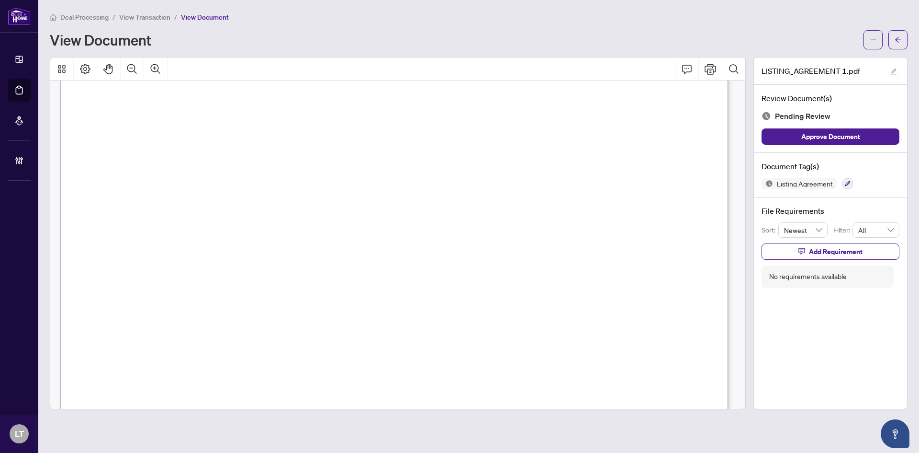
scroll to position [287, 0]
click at [106, 23] on div "Deal Processing / View Transaction / View Document View Document" at bounding box center [479, 30] width 858 height 38
click at [90, 21] on li "Deal Processing" at bounding box center [79, 16] width 59 height 11
click at [89, 13] on span "Deal Processing" at bounding box center [84, 17] width 48 height 9
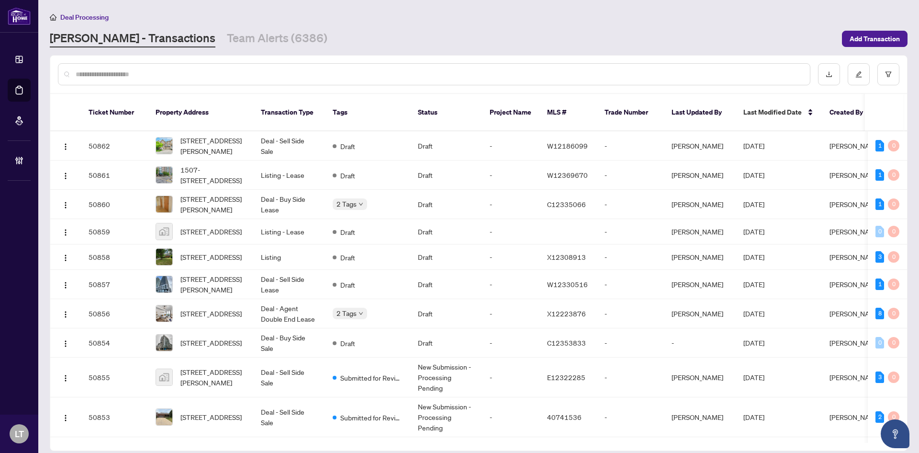
click at [110, 80] on div at bounding box center [434, 74] width 753 height 22
click at [110, 71] on input "text" at bounding box center [439, 74] width 727 height 11
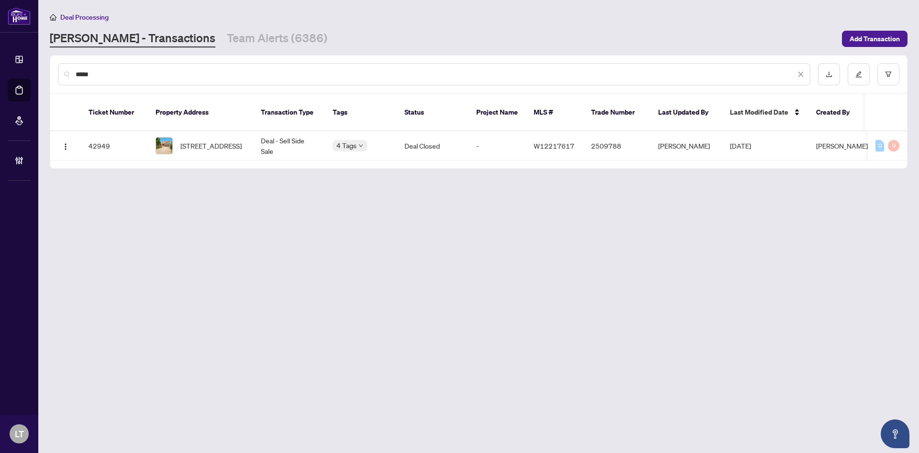
type input "*****"
click at [236, 141] on span "[STREET_ADDRESS]" at bounding box center [211, 145] width 61 height 11
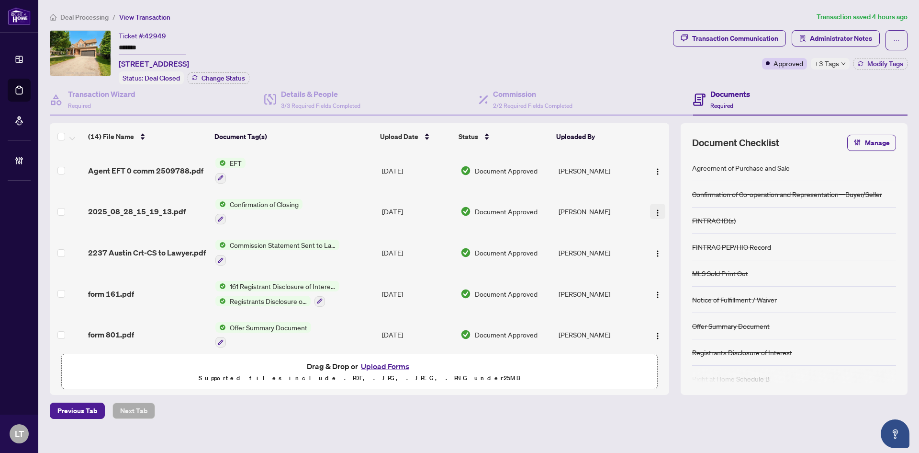
click at [658, 211] on img "button" at bounding box center [658, 213] width 8 height 8
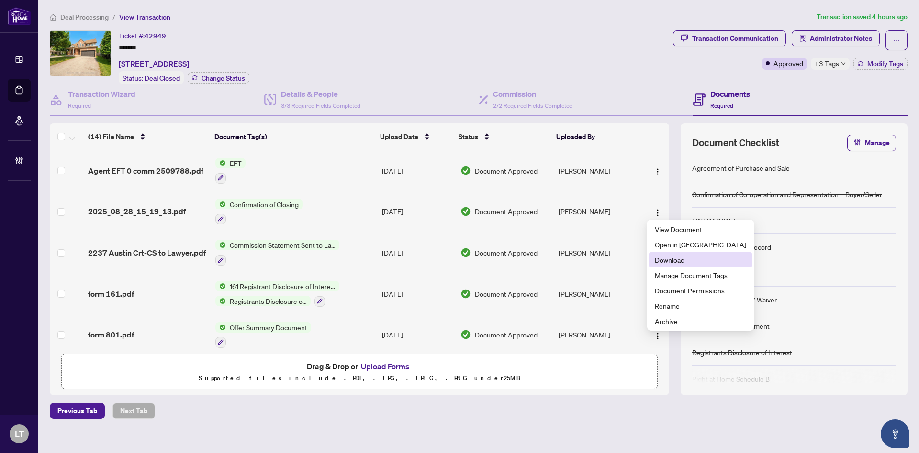
click at [680, 262] on span "Download" at bounding box center [700, 259] width 91 height 11
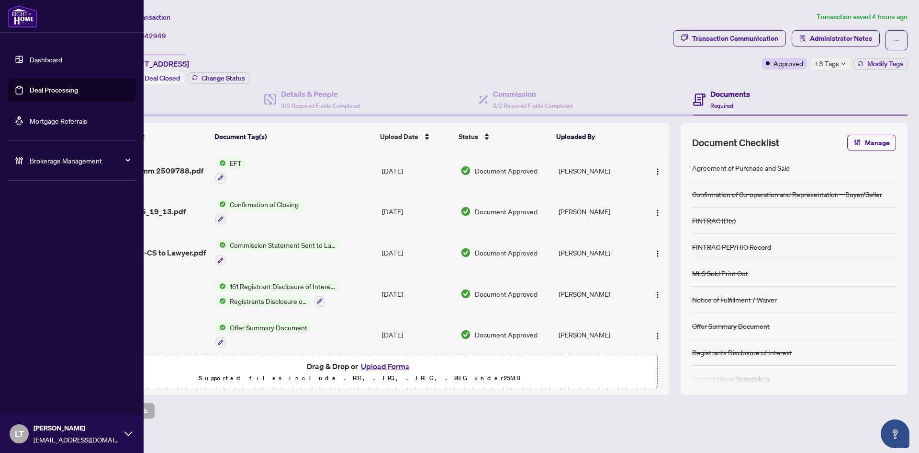
drag, startPoint x: 9, startPoint y: 64, endPoint x: 14, endPoint y: 61, distance: 6.0
click at [30, 64] on link "Dashboard" at bounding box center [46, 59] width 33 height 9
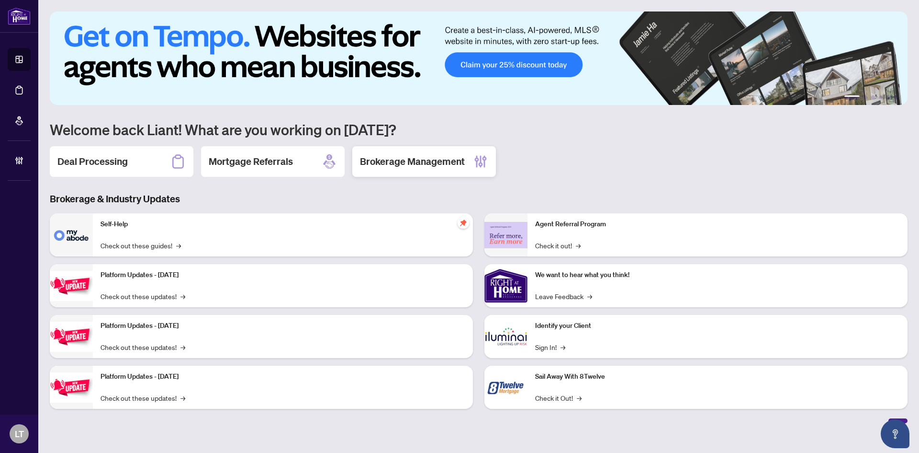
click at [392, 161] on h2 "Brokerage Management" at bounding box center [412, 161] width 105 height 13
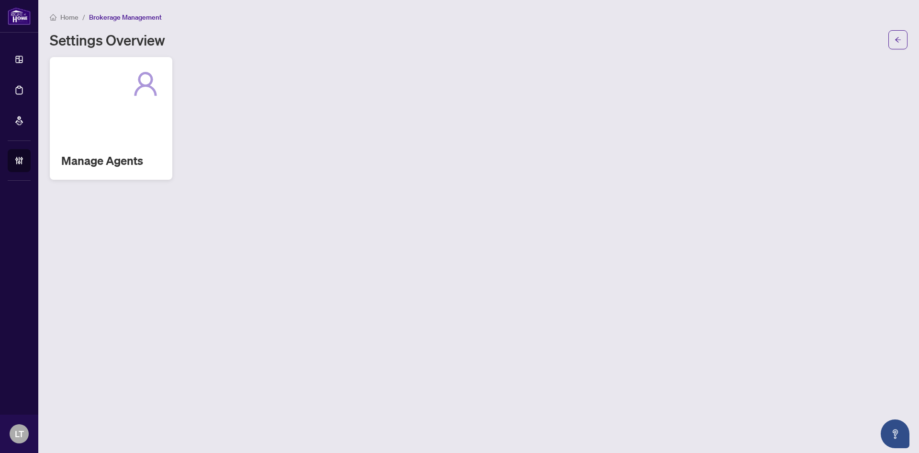
click at [103, 130] on div "Manage Agents" at bounding box center [111, 118] width 123 height 123
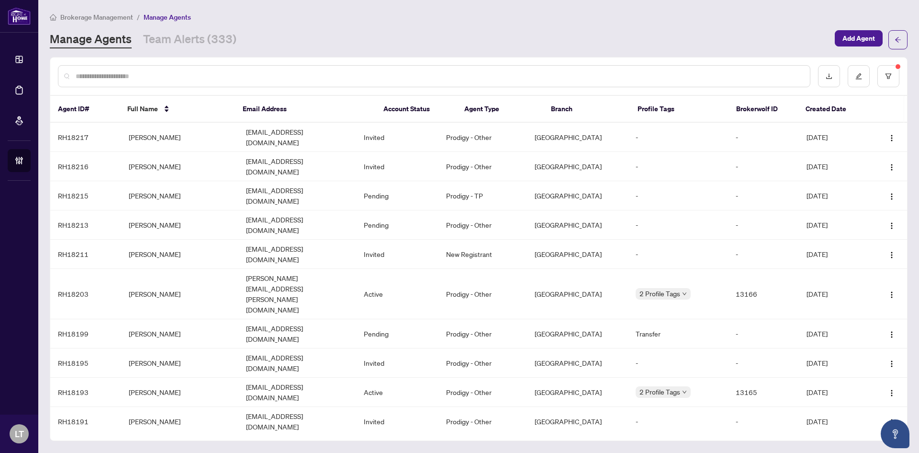
click at [107, 76] on input "text" at bounding box center [439, 76] width 727 height 11
paste input "******"
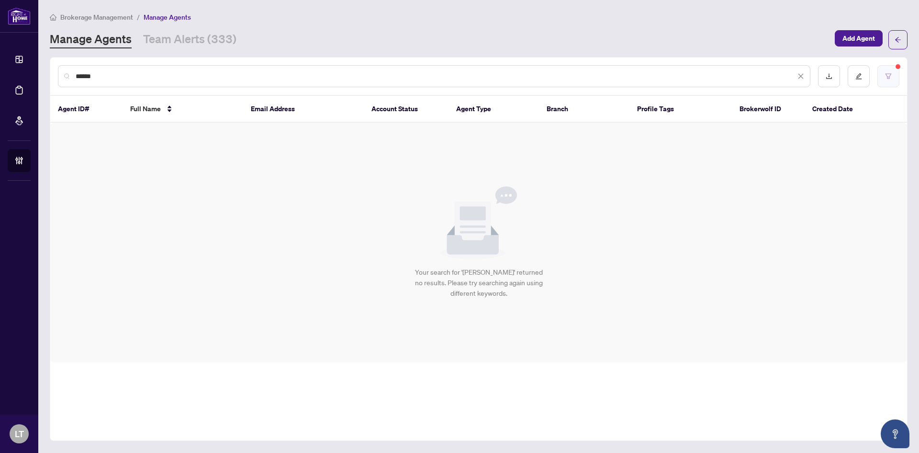
type input "******"
click at [896, 75] on button "button" at bounding box center [889, 76] width 22 height 22
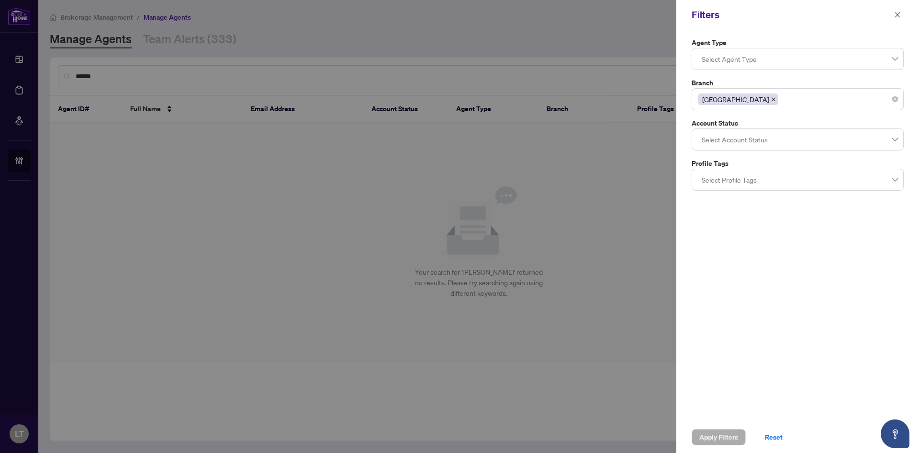
click at [771, 102] on span at bounding box center [773, 99] width 5 height 11
click at [718, 442] on span "Apply Filters" at bounding box center [719, 436] width 39 height 15
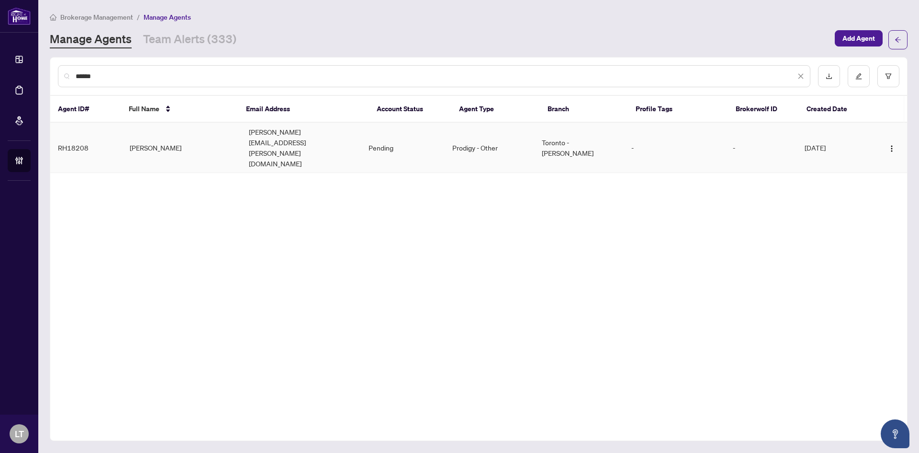
click at [168, 130] on td "Hasmik Zakharyan" at bounding box center [182, 148] width 120 height 50
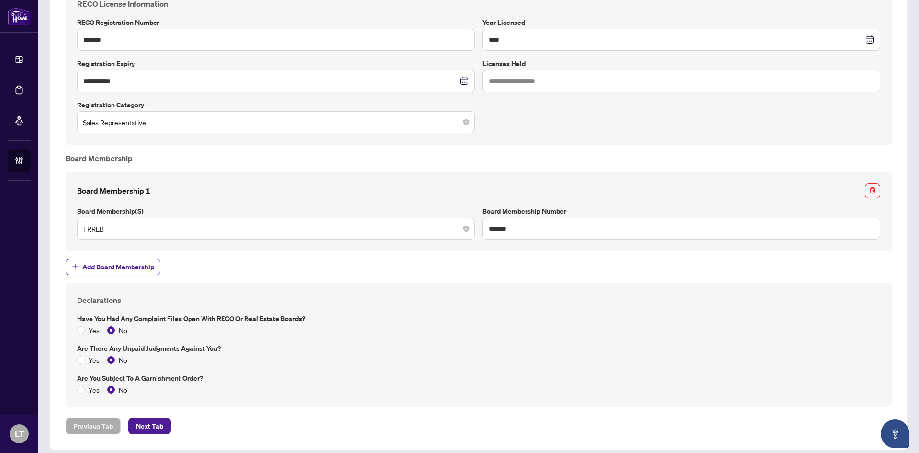
scroll to position [671, 0]
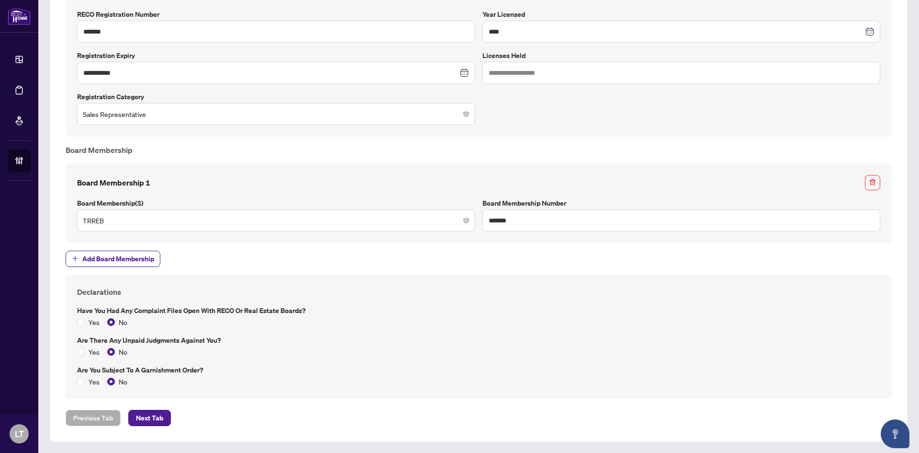
click at [151, 420] on span "Next Tab" at bounding box center [149, 417] width 27 height 15
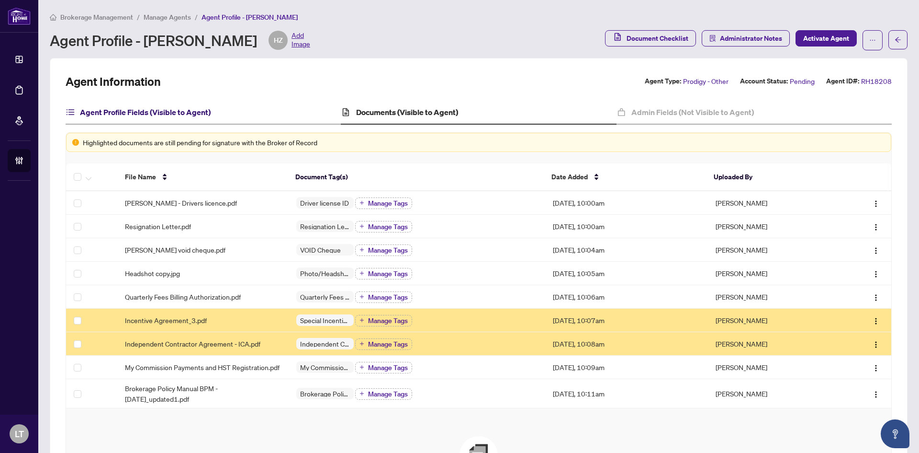
drag, startPoint x: 146, startPoint y: 110, endPoint x: 159, endPoint y: 122, distance: 18.0
click at [146, 110] on h4 "Agent Profile Fields (Visible to Agent)" at bounding box center [145, 111] width 131 height 11
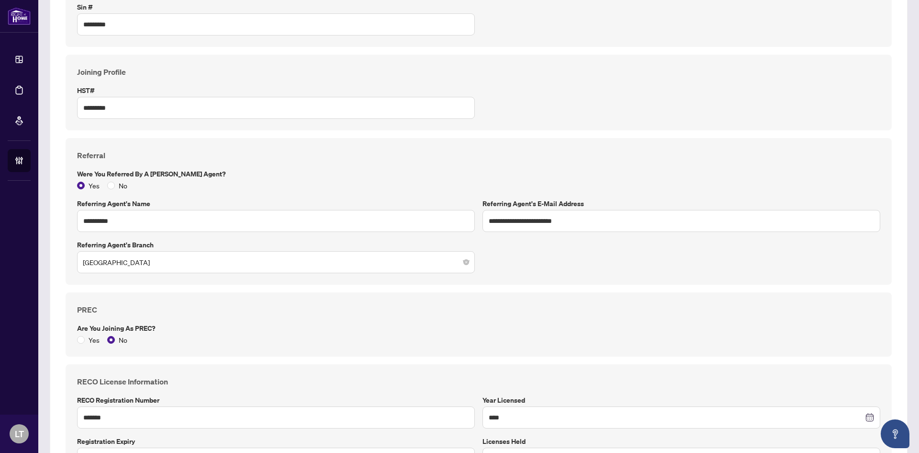
scroll to position [287, 0]
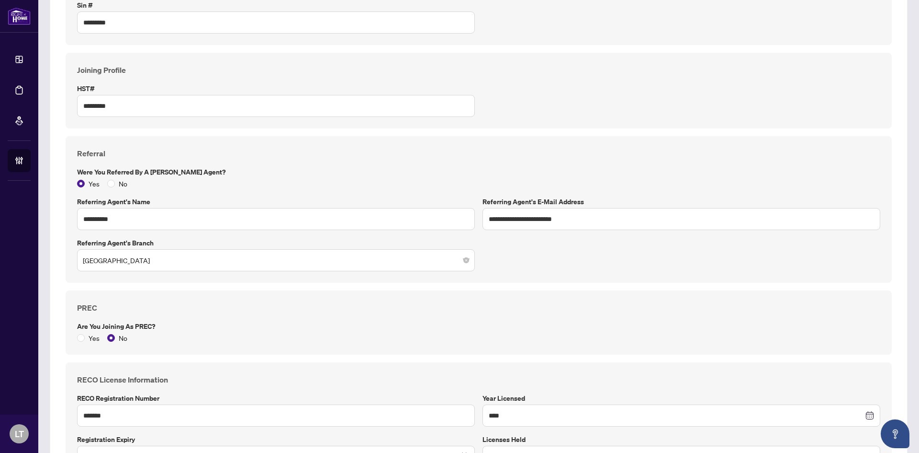
click at [351, 272] on div "**********" at bounding box center [479, 209] width 827 height 147
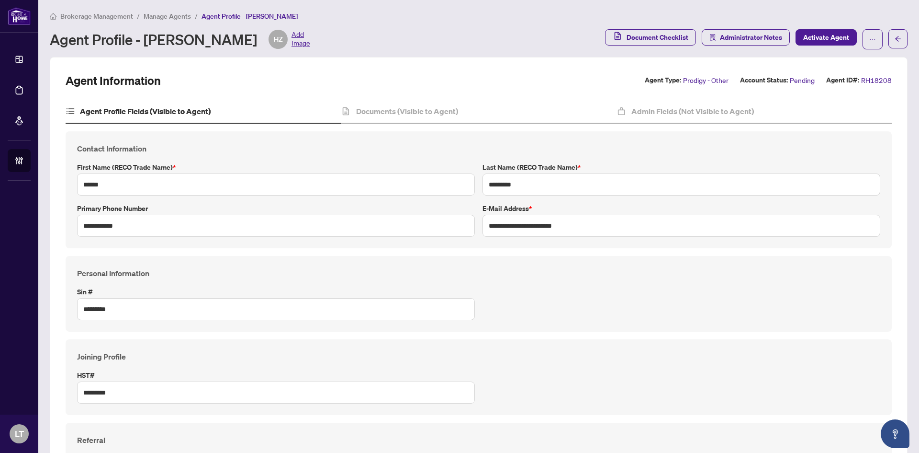
scroll to position [0, 0]
click at [72, 110] on icon at bounding box center [71, 112] width 10 height 10
click at [895, 41] on icon "arrow-left" at bounding box center [898, 39] width 7 height 7
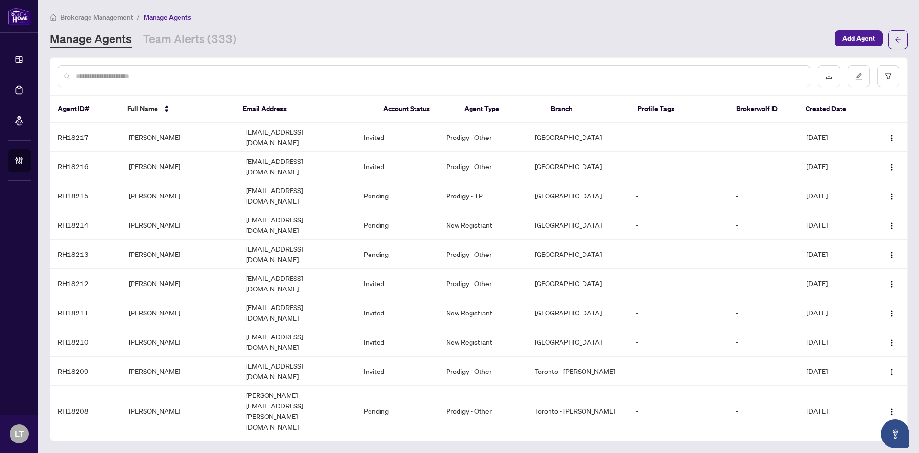
click at [199, 76] on input "text" at bounding box center [439, 76] width 727 height 11
paste input "******"
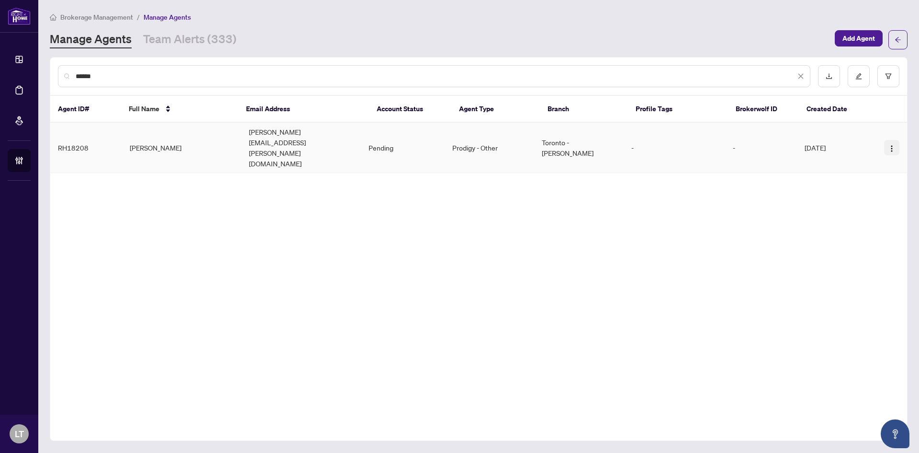
type input "******"
click at [894, 145] on img "button" at bounding box center [892, 149] width 8 height 8
click at [858, 150] on span "Edit Agent Profile" at bounding box center [866, 152] width 52 height 11
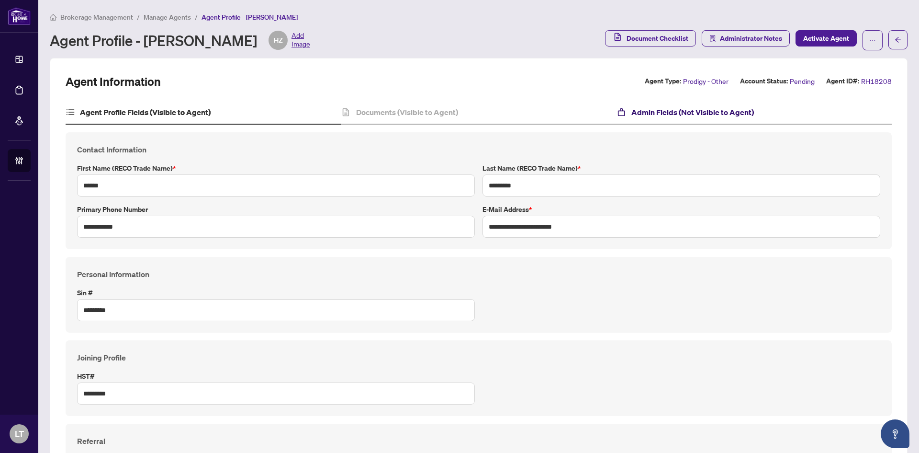
click at [651, 114] on h4 "Admin Fields (Not Visible to Agent)" at bounding box center [693, 111] width 123 height 11
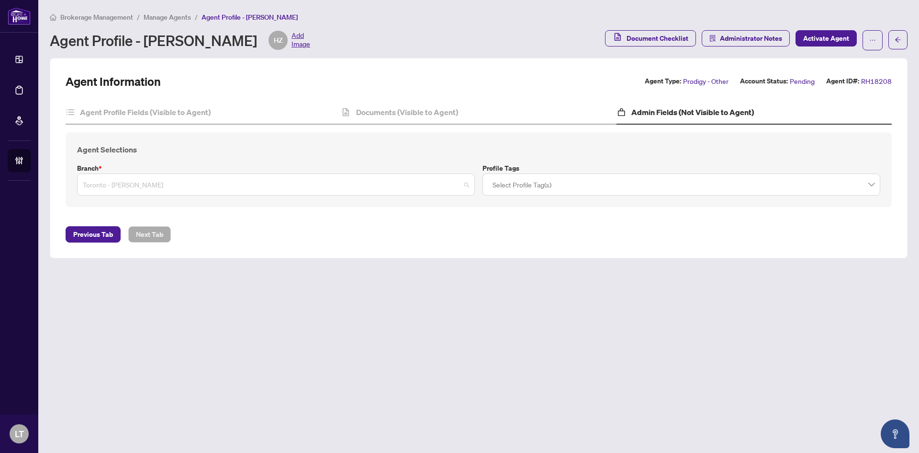
click at [231, 192] on span "Toronto - Don Mills" at bounding box center [276, 184] width 386 height 18
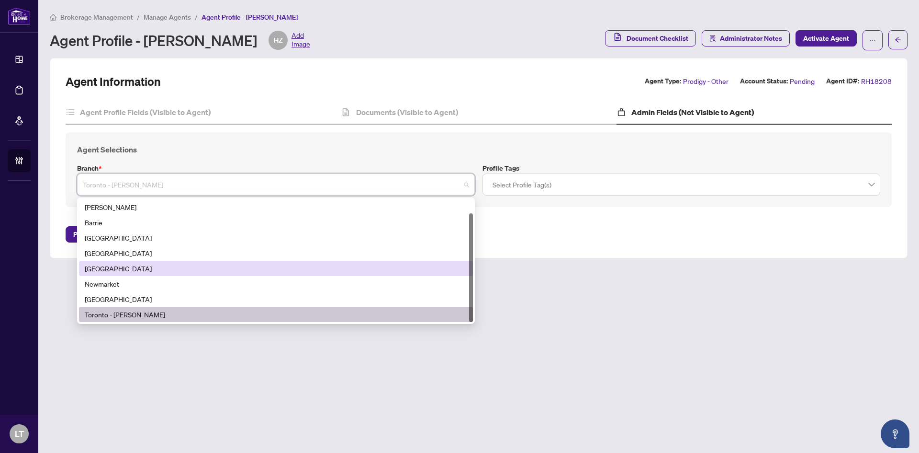
click at [111, 272] on div "[GEOGRAPHIC_DATA]" at bounding box center [276, 268] width 394 height 15
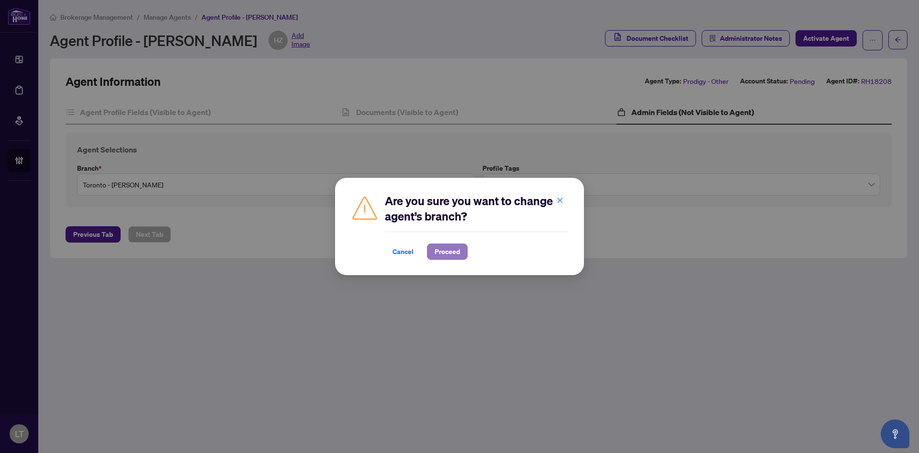
click at [445, 251] on span "Proceed" at bounding box center [447, 251] width 25 height 15
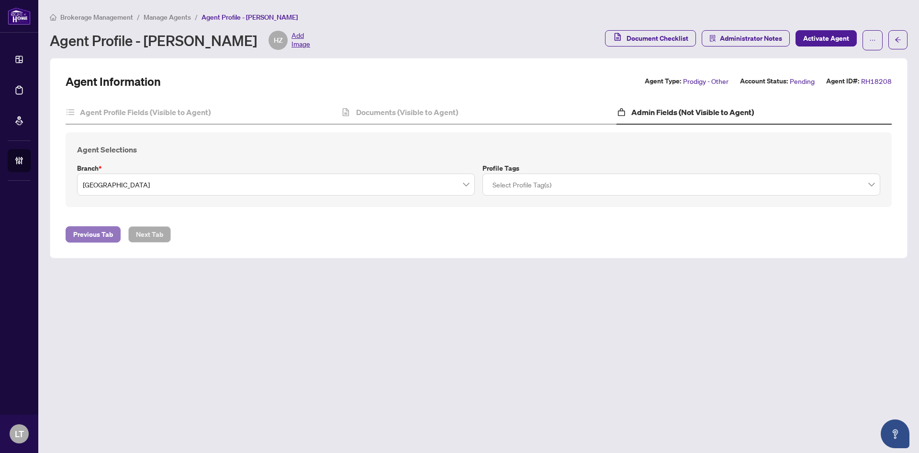
click at [105, 236] on span "Previous Tab" at bounding box center [93, 234] width 40 height 15
